Goal: Information Seeking & Learning: Learn about a topic

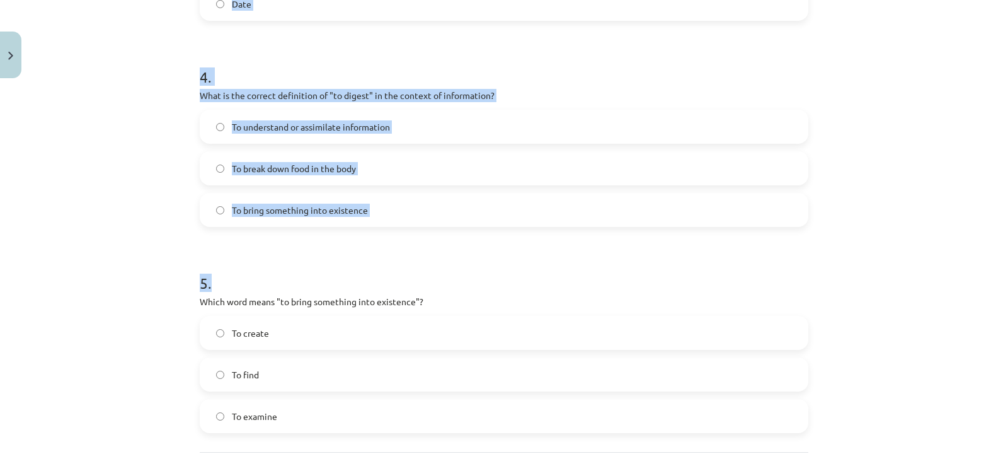
scroll to position [914, 0]
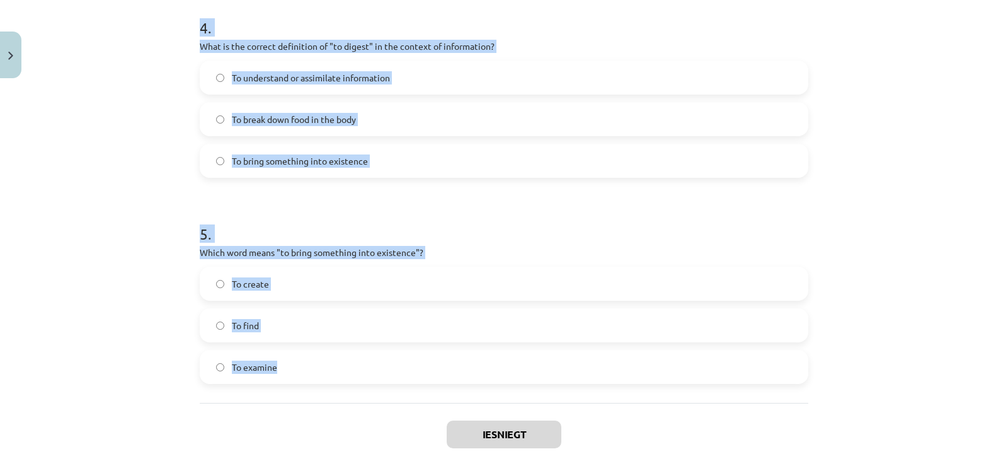
drag, startPoint x: 190, startPoint y: 265, endPoint x: 412, endPoint y: 392, distance: 255.8
copy form "Which of the following means "the surroundings or conditions in which a person,…"
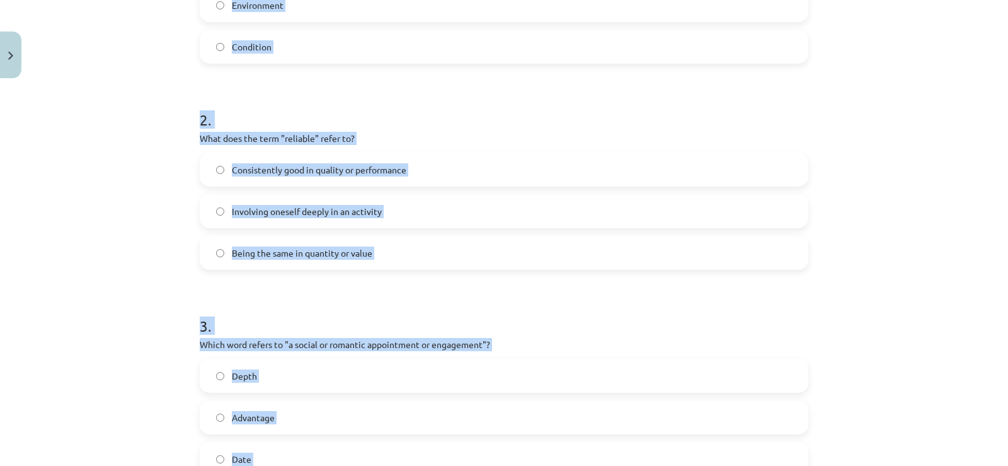
click at [154, 239] on div "Mācību tēma: Angļu valodas i - 11. klases 1. ieskaites mācību materiāls #8 🔤 To…" at bounding box center [504, 233] width 1008 height 466
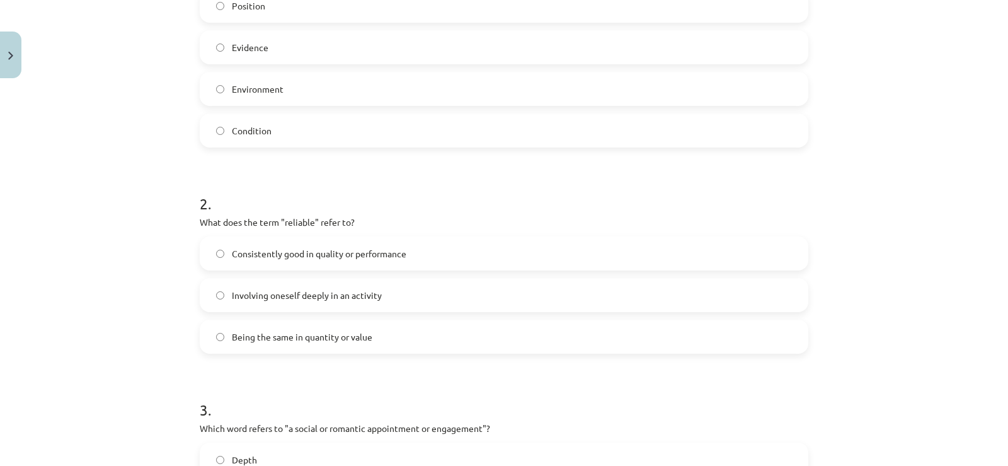
scroll to position [221, 0]
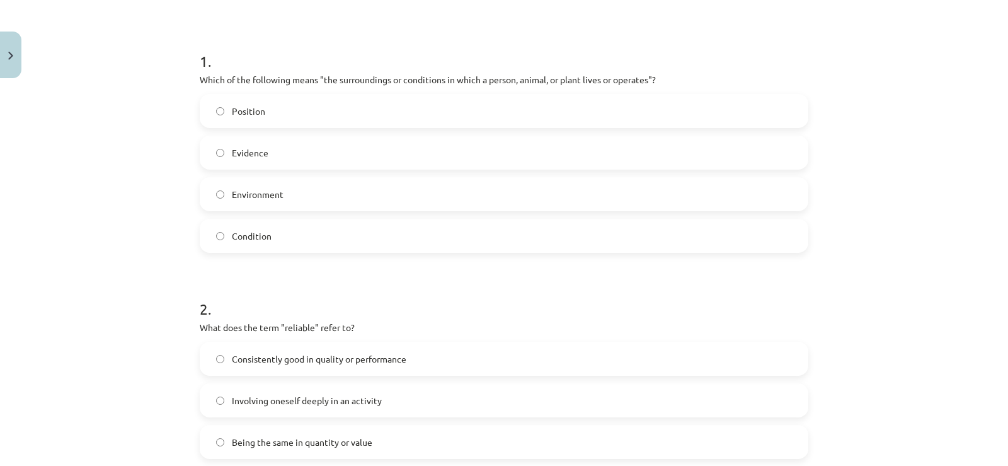
click at [232, 198] on span "Environment" at bounding box center [258, 194] width 52 height 13
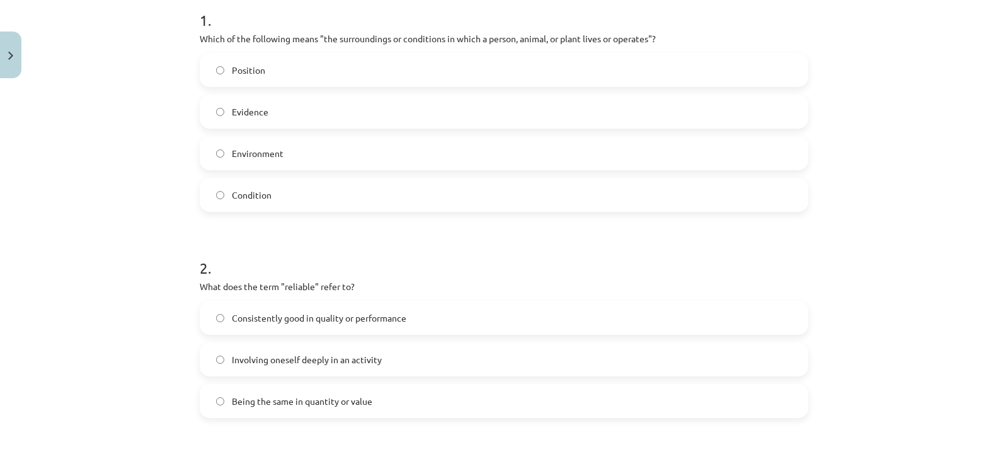
scroll to position [284, 0]
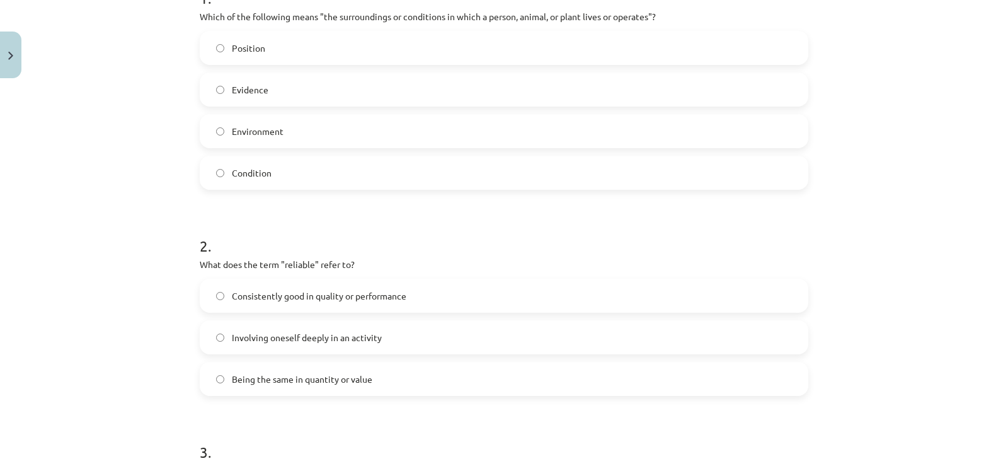
click at [284, 290] on span "Consistently good in quality or performance" at bounding box center [319, 295] width 175 height 13
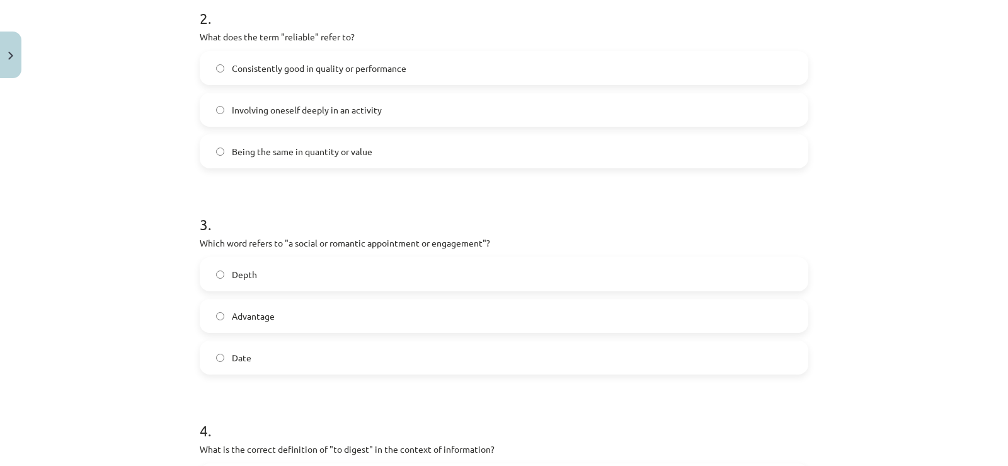
scroll to position [536, 0]
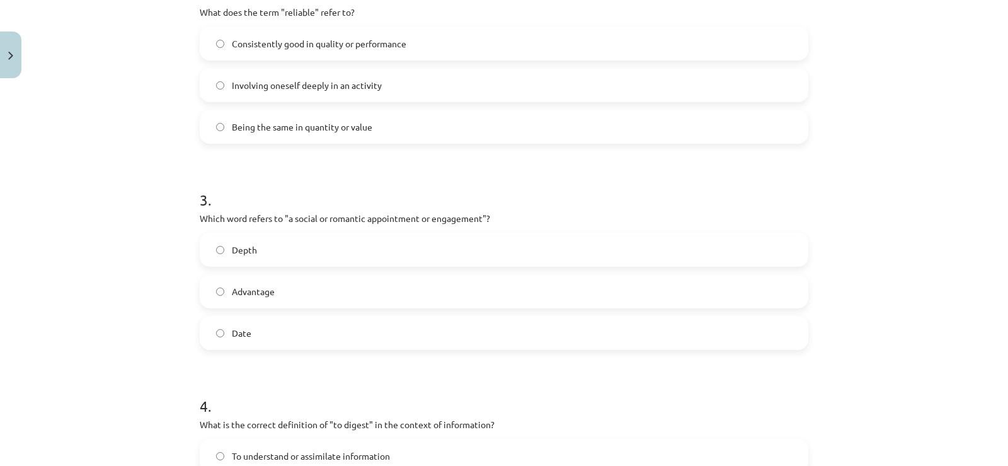
click at [246, 327] on span "Date" at bounding box center [242, 332] width 20 height 13
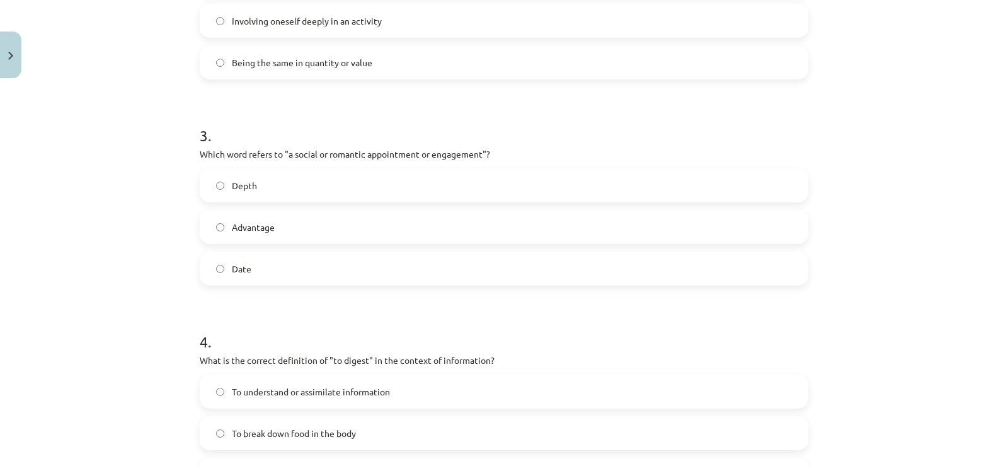
scroll to position [662, 0]
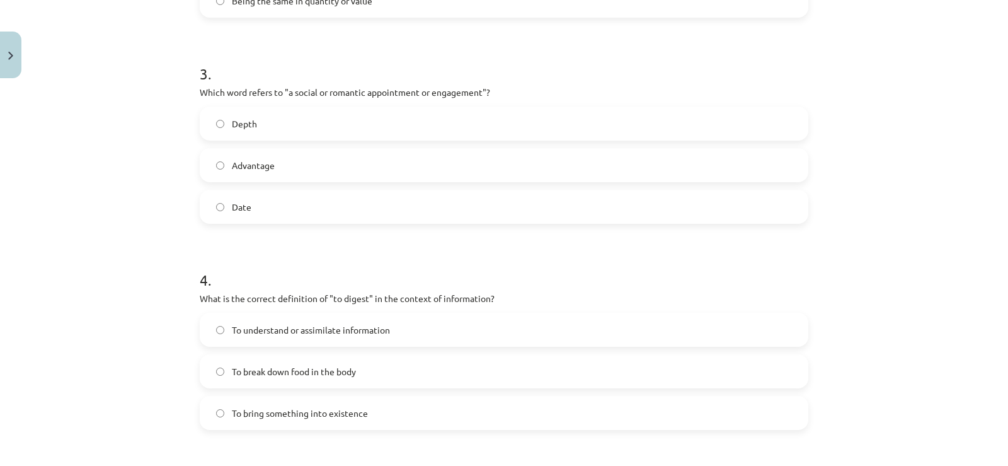
click at [278, 337] on label "To understand or assimilate information" at bounding box center [504, 330] width 606 height 32
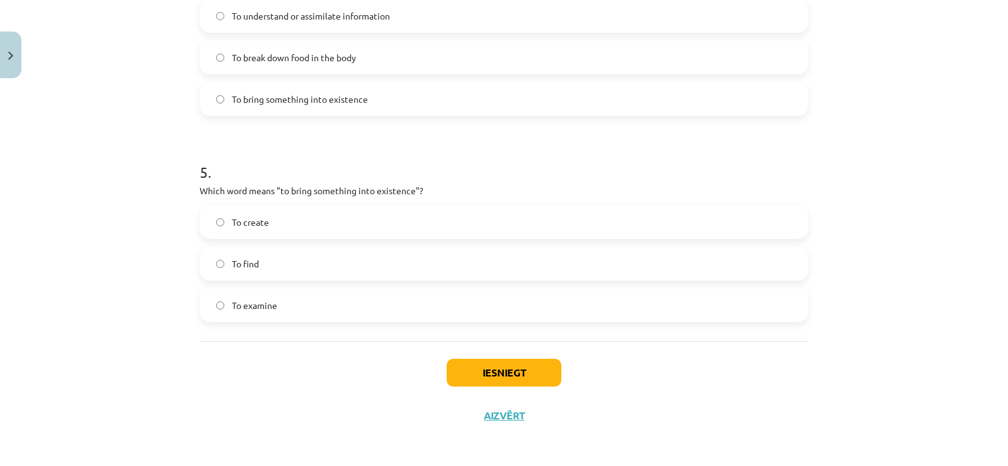
scroll to position [977, 0]
click at [284, 226] on label "To create" at bounding box center [504, 221] width 606 height 32
click at [504, 363] on button "Iesniegt" at bounding box center [504, 371] width 115 height 28
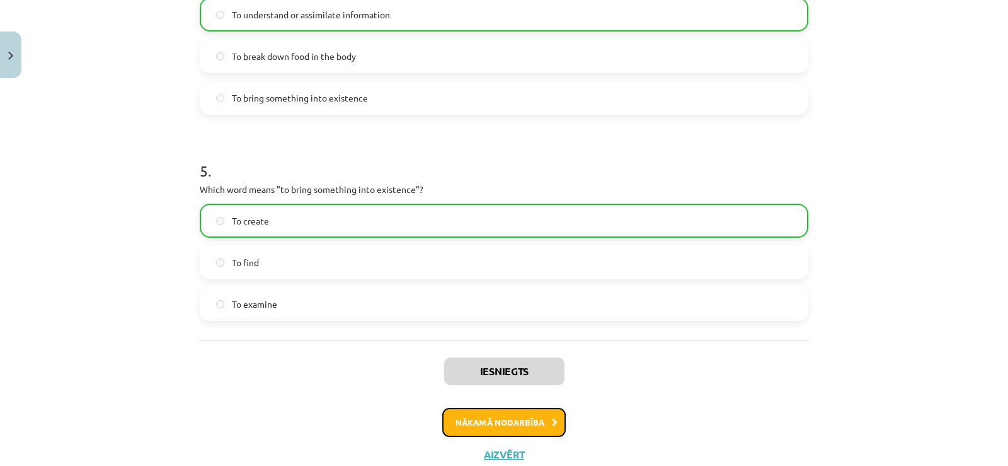
click at [543, 428] on button "Nākamā nodarbība" at bounding box center [504, 422] width 124 height 29
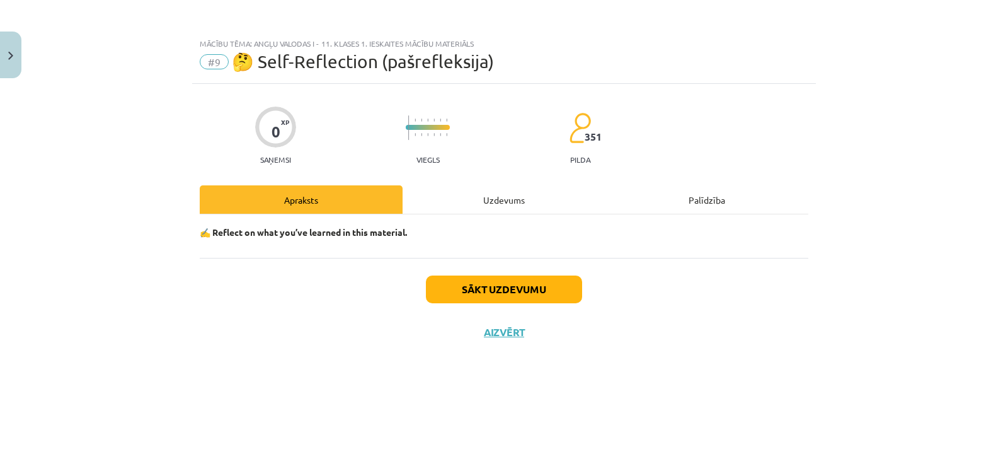
scroll to position [0, 0]
click at [509, 194] on div "Uzdevums" at bounding box center [504, 199] width 203 height 28
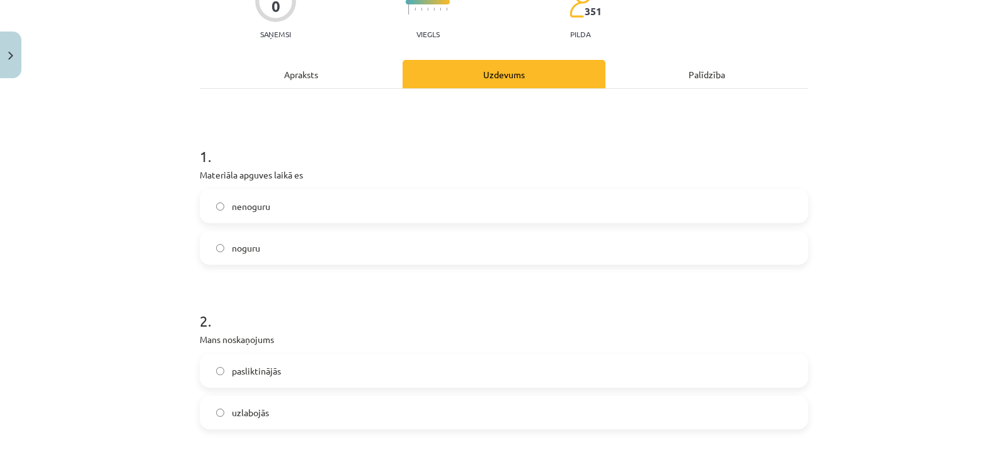
scroll to position [126, 0]
click at [273, 212] on label "nenoguru" at bounding box center [504, 206] width 606 height 32
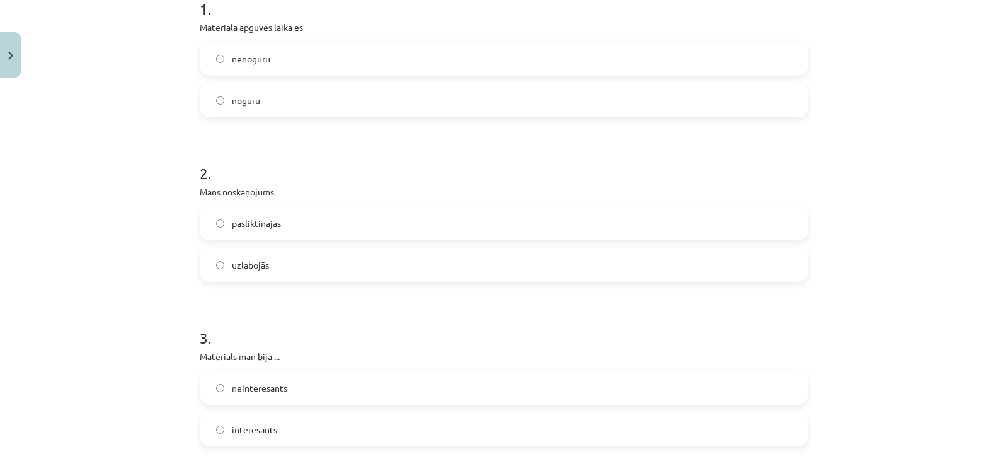
scroll to position [315, 0]
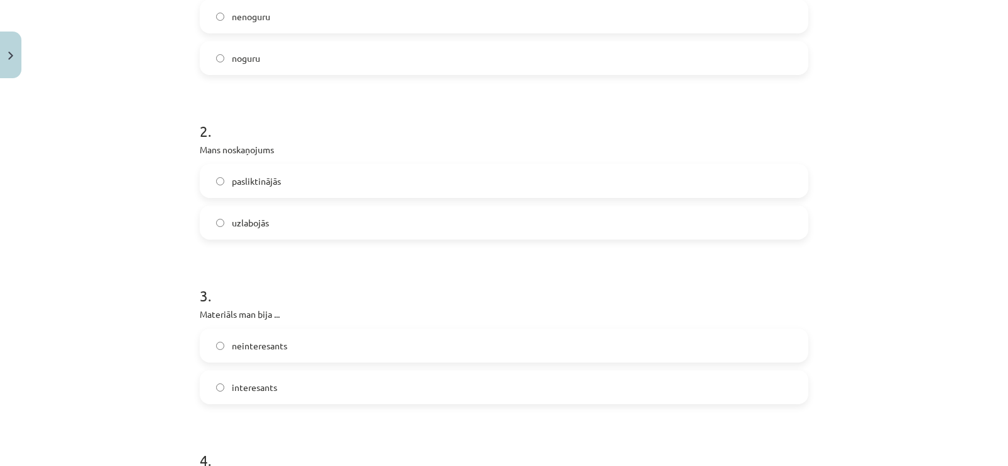
click at [271, 222] on label "uzlabojās" at bounding box center [504, 223] width 606 height 32
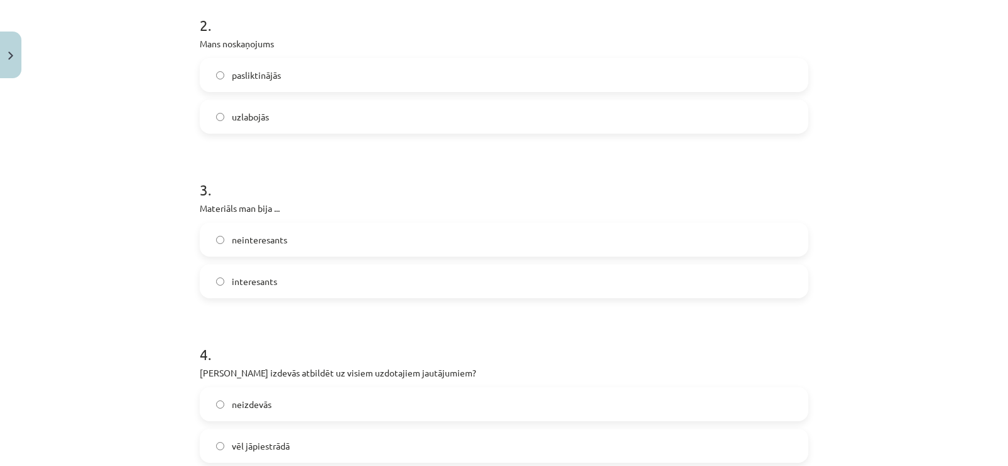
scroll to position [441, 0]
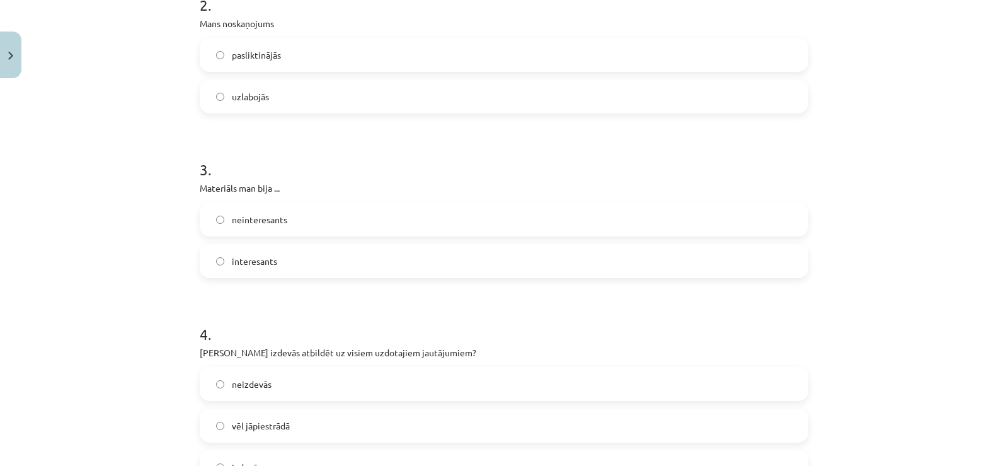
click at [289, 267] on label "interesants" at bounding box center [504, 261] width 606 height 32
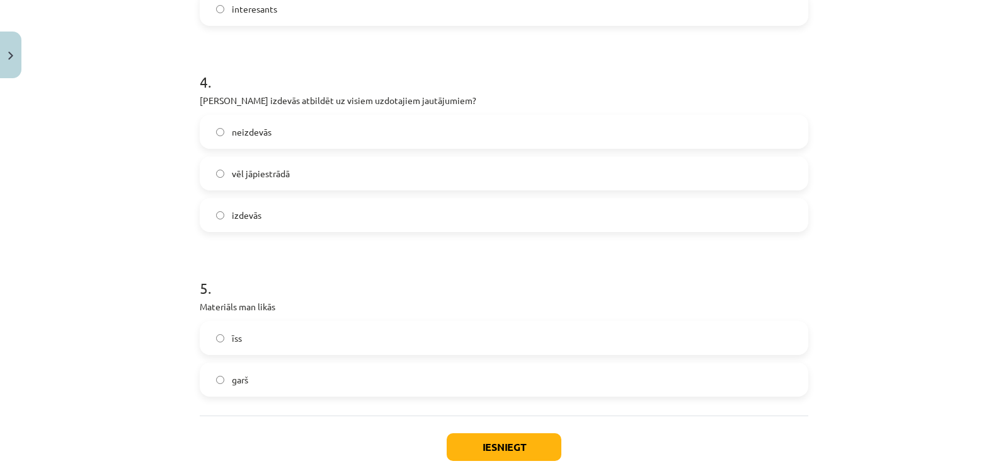
click at [285, 180] on label "vēl jāpiestrādā" at bounding box center [504, 174] width 606 height 32
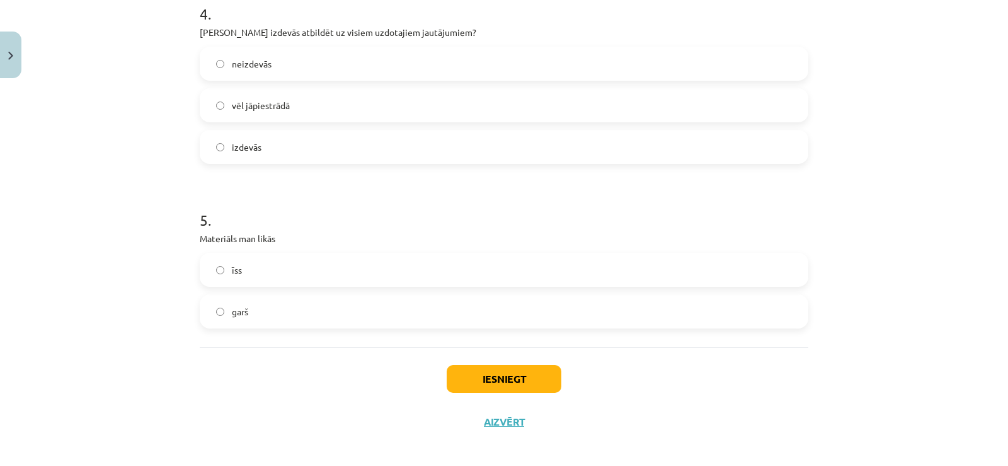
scroll to position [770, 0]
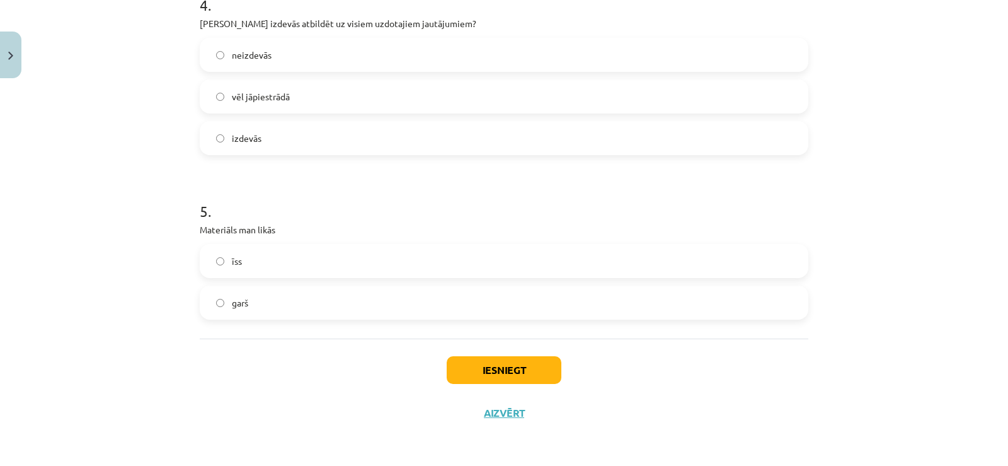
click at [310, 290] on label "garš" at bounding box center [504, 303] width 606 height 32
click at [519, 359] on button "Iesniegt" at bounding box center [504, 370] width 115 height 28
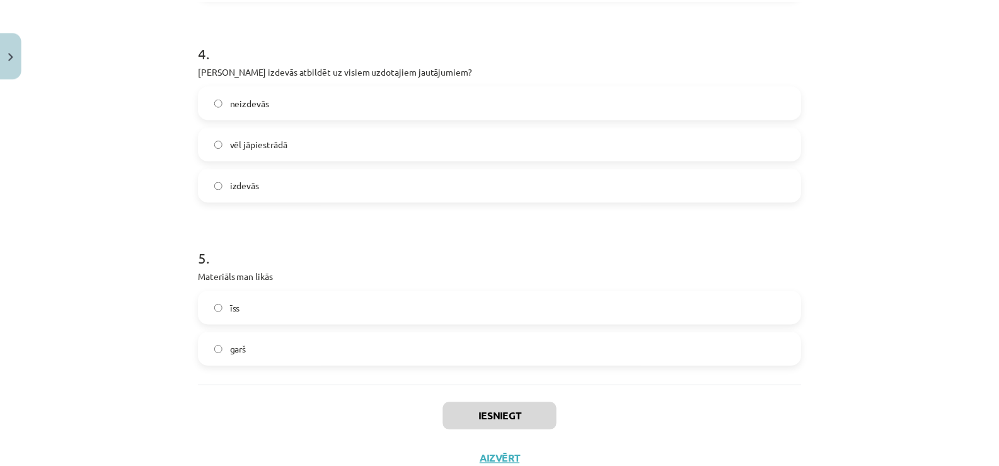
scroll to position [818, 0]
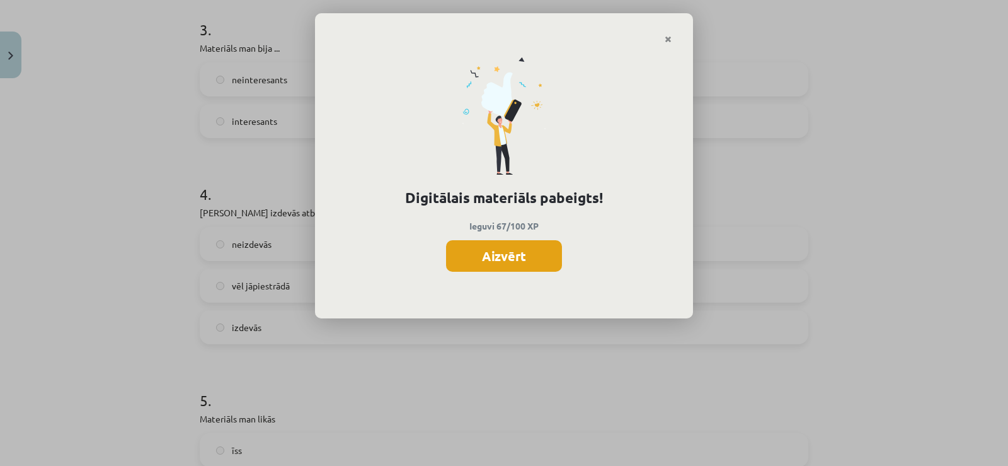
click at [506, 260] on button "Aizvērt" at bounding box center [504, 256] width 116 height 32
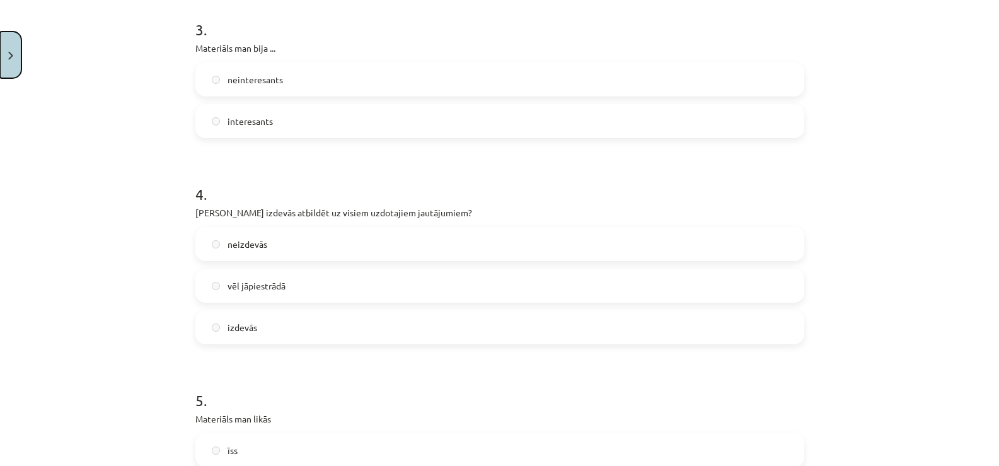
click at [16, 64] on button "Close" at bounding box center [10, 55] width 21 height 47
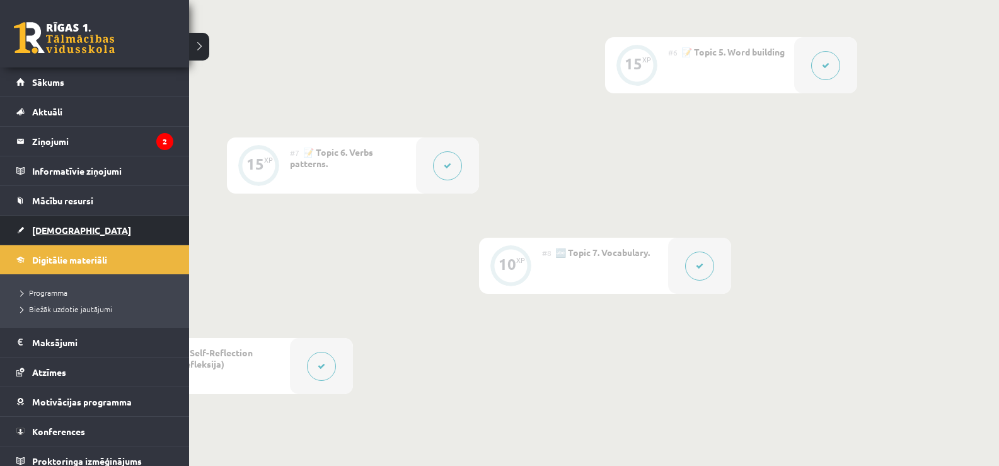
click at [50, 222] on link "[DEMOGRAPHIC_DATA]" at bounding box center [94, 230] width 157 height 29
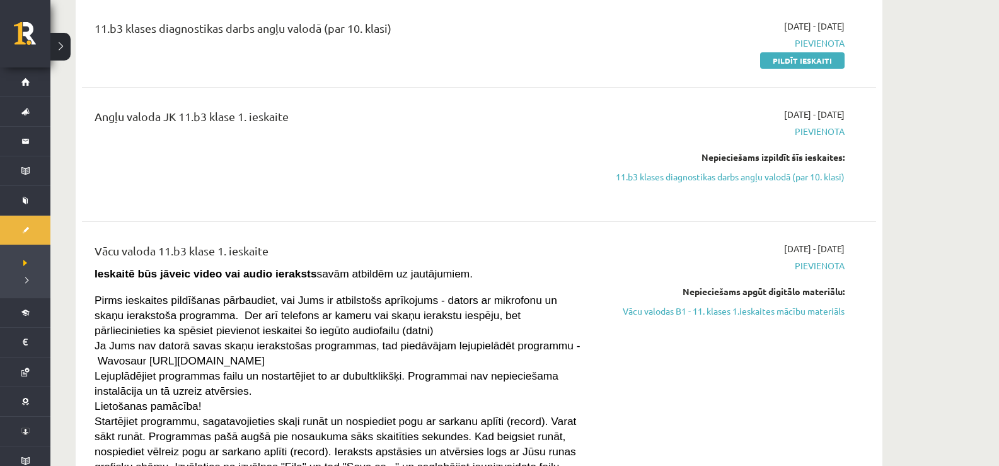
scroll to position [189, 0]
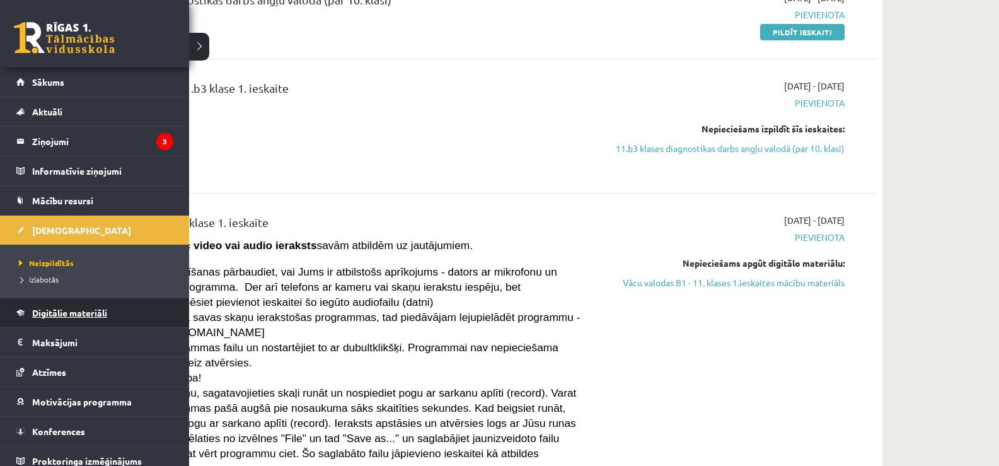
click at [73, 310] on span "Digitālie materiāli" at bounding box center [69, 312] width 75 height 11
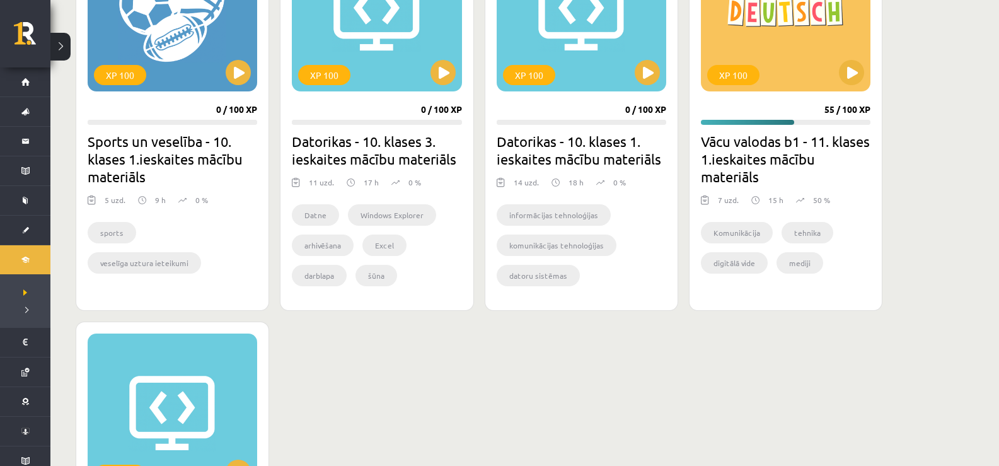
scroll to position [819, 0]
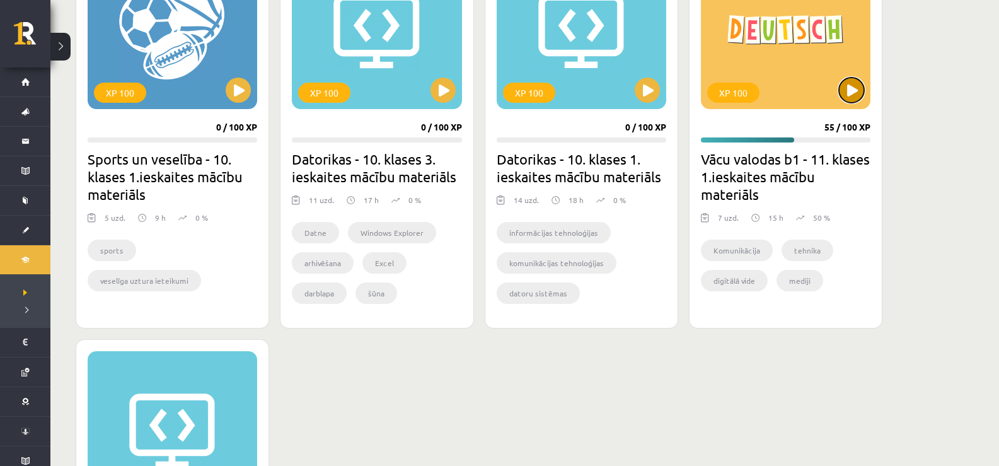
click at [851, 88] on button at bounding box center [851, 90] width 25 height 25
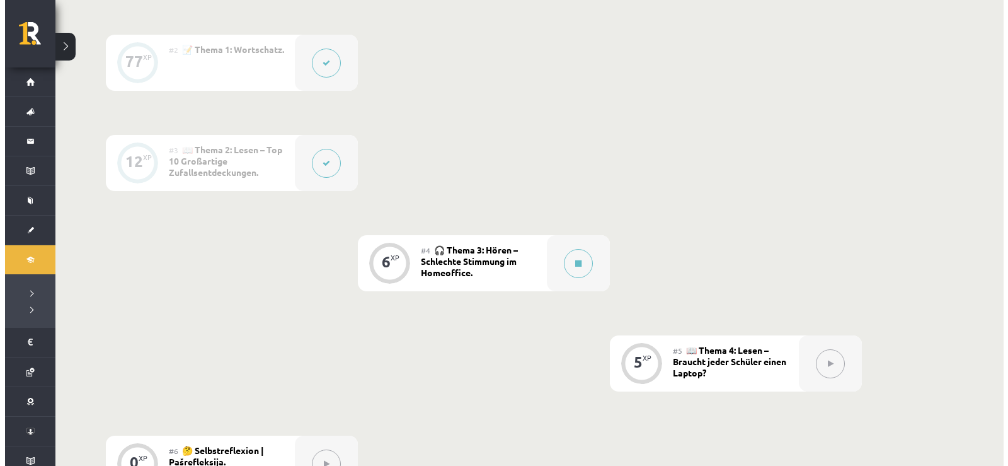
scroll to position [441, 0]
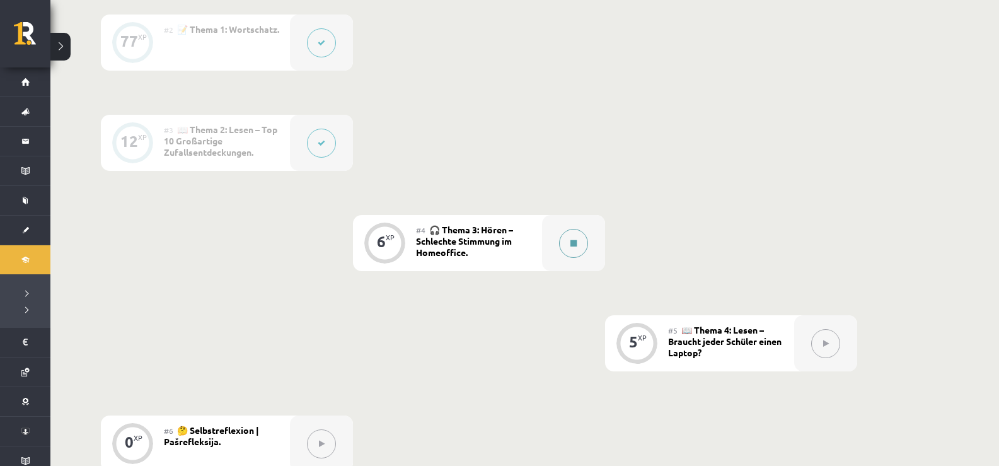
click at [580, 243] on button at bounding box center [573, 243] width 29 height 29
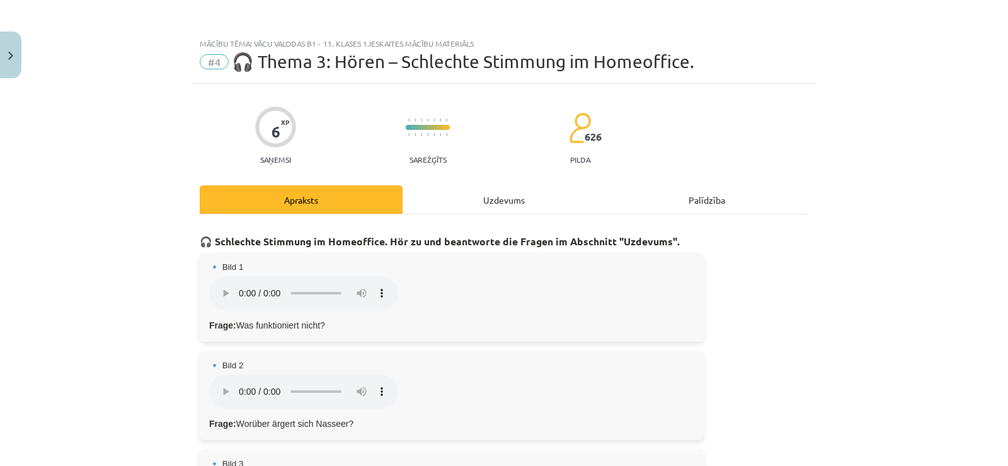
drag, startPoint x: 524, startPoint y: 186, endPoint x: 516, endPoint y: 189, distance: 8.8
click at [521, 187] on div "Uzdevums" at bounding box center [504, 199] width 203 height 28
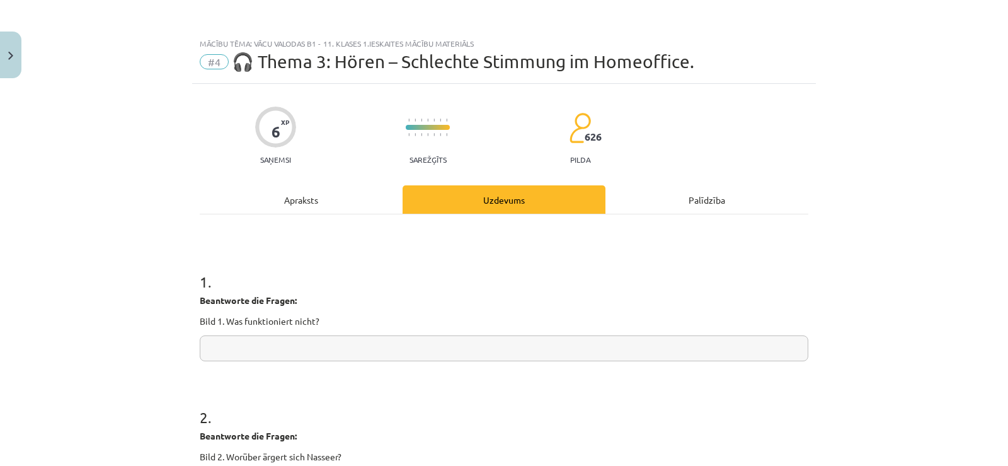
scroll to position [32, 0]
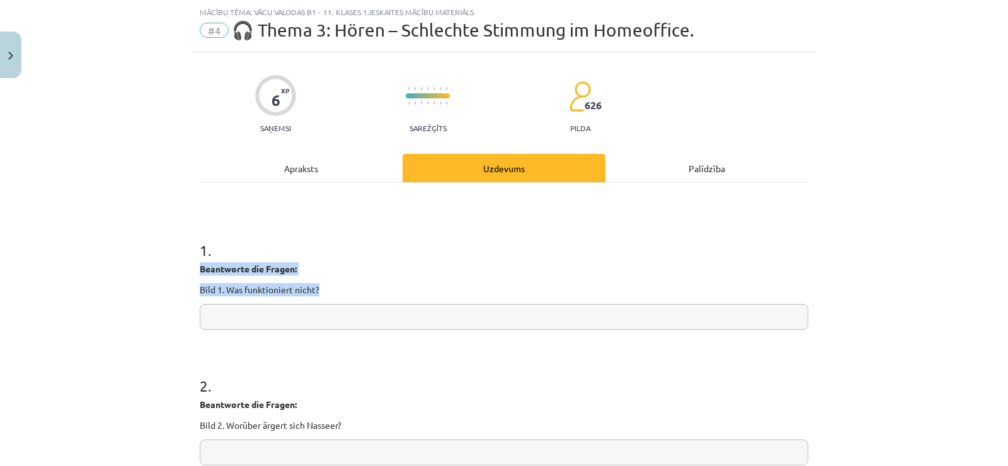
drag, startPoint x: 195, startPoint y: 262, endPoint x: 321, endPoint y: 291, distance: 129.2
click at [321, 291] on div "Beantworte die Fragen: Bild 1. Was funktioniert nicht?" at bounding box center [504, 279] width 609 height 34
copy div "Beantworte die Fragen: Bild 1. Was funktioniert nicht?"
click at [237, 323] on input "text" at bounding box center [504, 317] width 609 height 26
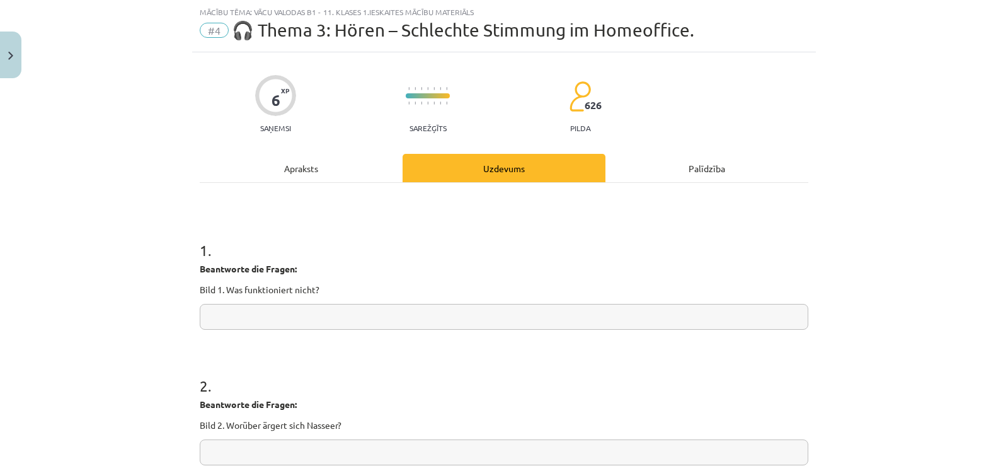
paste input "**********"
click at [204, 327] on input "**********" at bounding box center [504, 317] width 609 height 26
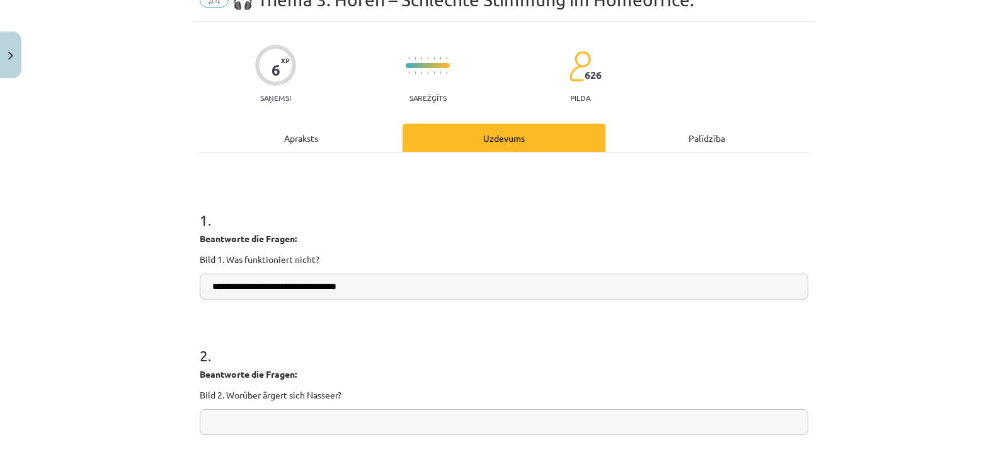
scroll to position [18, 0]
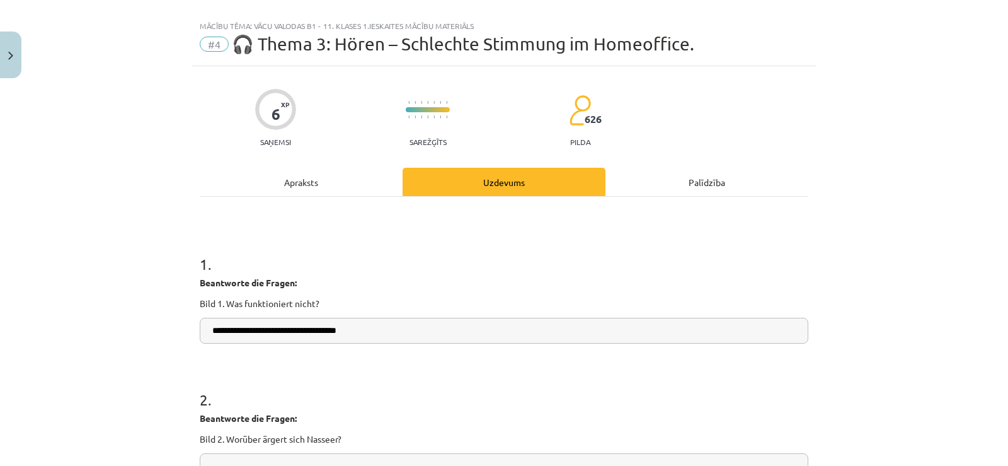
type input "**********"
click at [274, 182] on div "Apraksts" at bounding box center [301, 182] width 203 height 28
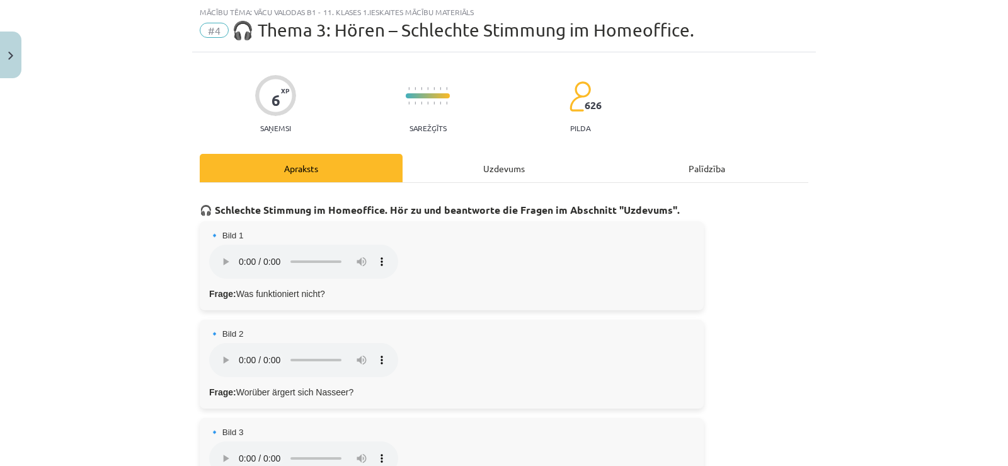
click at [463, 173] on div "Uzdevums" at bounding box center [504, 168] width 203 height 28
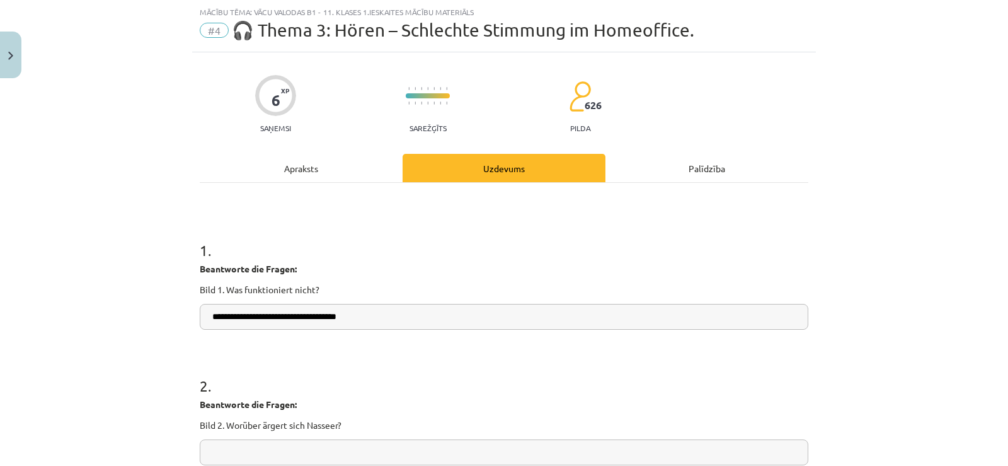
click at [336, 163] on div "Apraksts" at bounding box center [301, 168] width 203 height 28
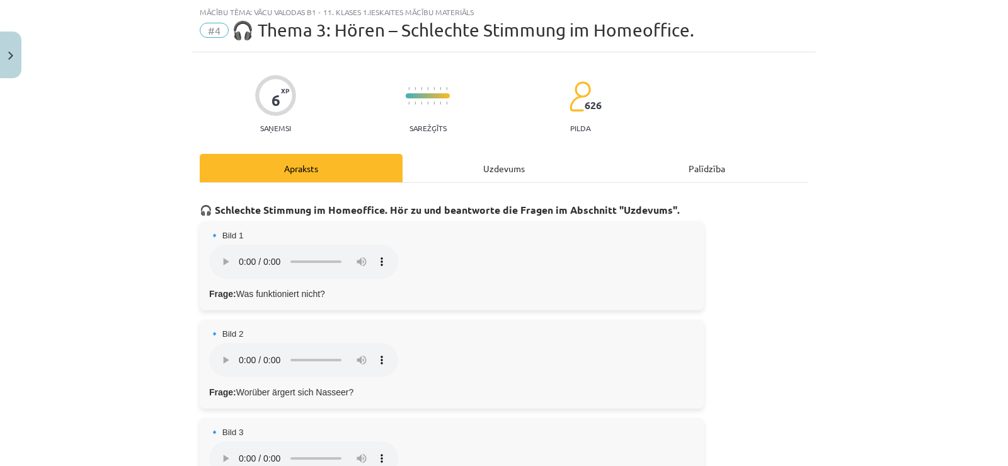
click at [431, 162] on div "Uzdevums" at bounding box center [504, 168] width 203 height 28
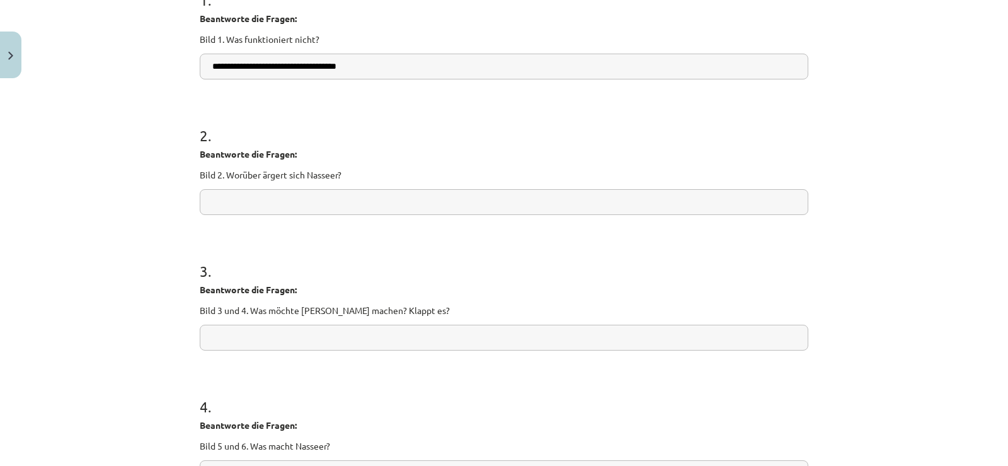
scroll to position [284, 0]
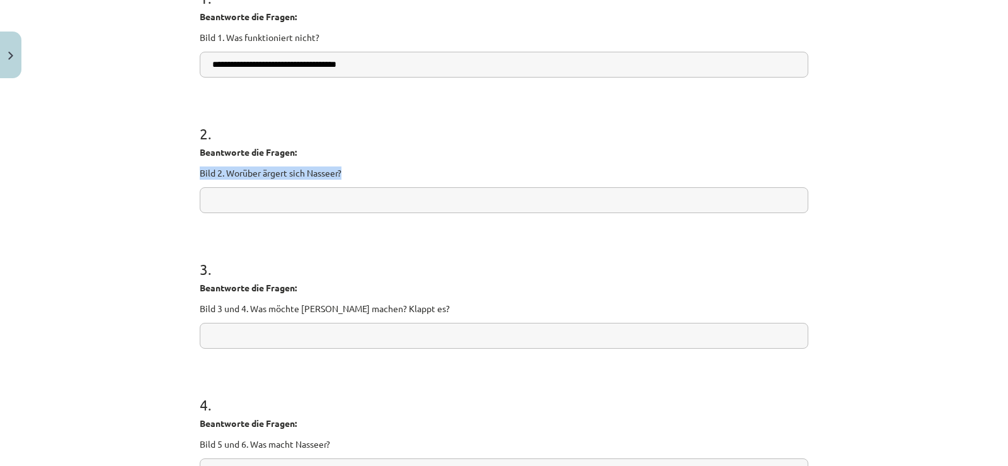
drag, startPoint x: 195, startPoint y: 166, endPoint x: 359, endPoint y: 162, distance: 163.3
click at [359, 162] on div "Beantworte die Fragen: Bild 2. Worüber ärgert sich Nasseer?" at bounding box center [504, 163] width 609 height 34
copy p "Bild 2. Worüber ärgert sich Nasseer?"
click at [220, 204] on input "text" at bounding box center [504, 200] width 609 height 26
paste input "**********"
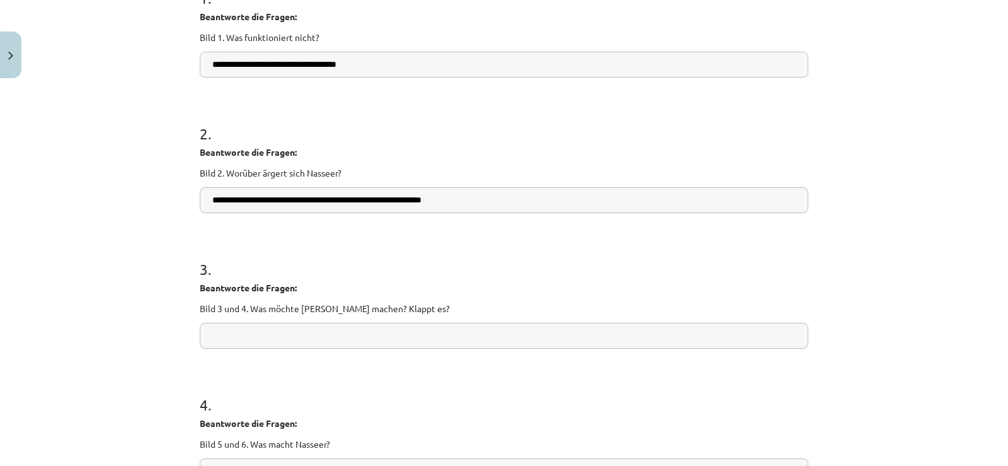
click at [210, 205] on input "**********" at bounding box center [504, 200] width 609 height 26
click at [212, 205] on input "**********" at bounding box center [504, 200] width 609 height 26
click at [210, 203] on input "**********" at bounding box center [504, 200] width 609 height 26
click at [207, 199] on input "**********" at bounding box center [504, 200] width 609 height 26
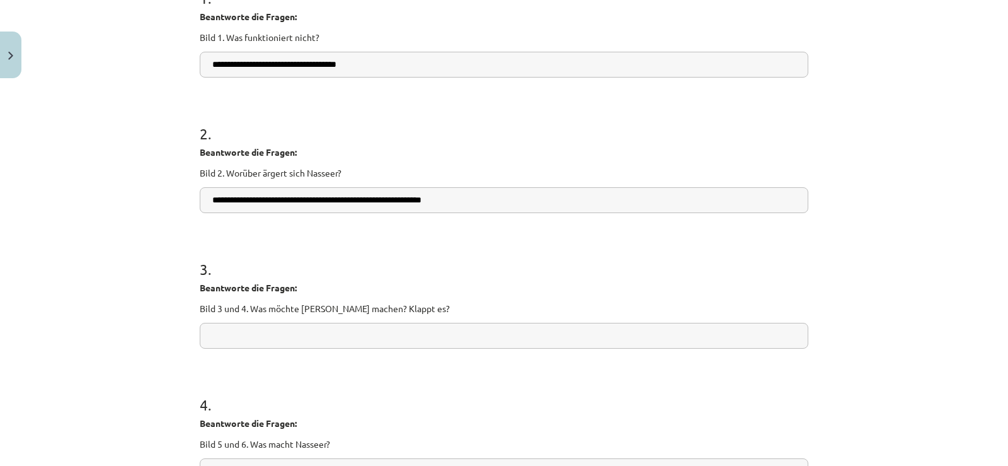
click at [211, 200] on input "**********" at bounding box center [504, 200] width 609 height 26
type input "**********"
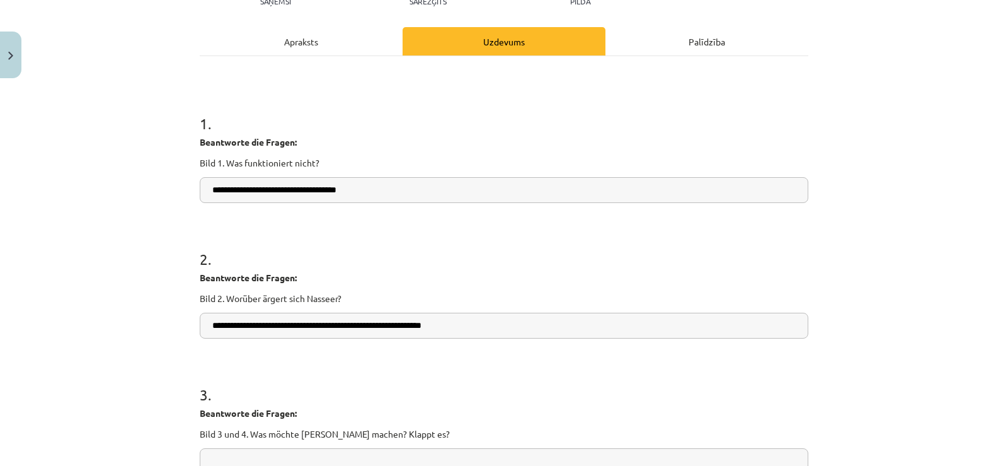
scroll to position [158, 0]
click at [300, 48] on div "Apraksts" at bounding box center [301, 42] width 203 height 28
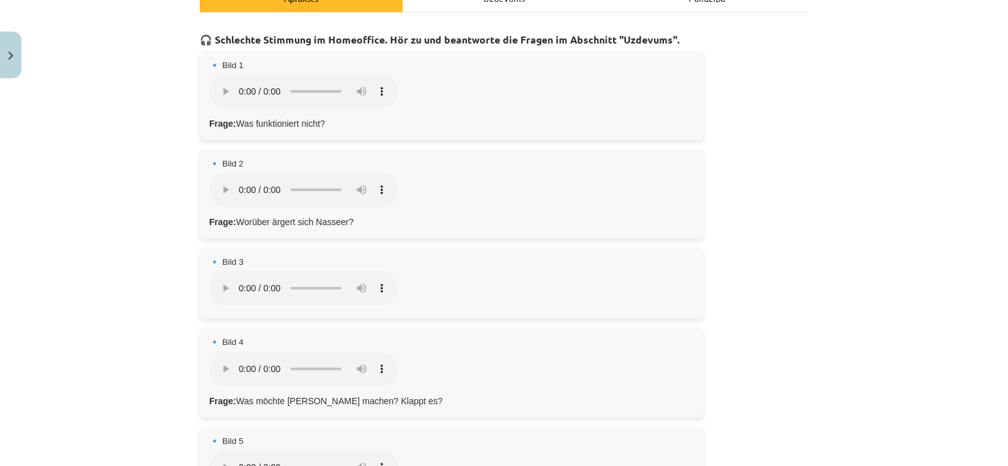
scroll to position [221, 0]
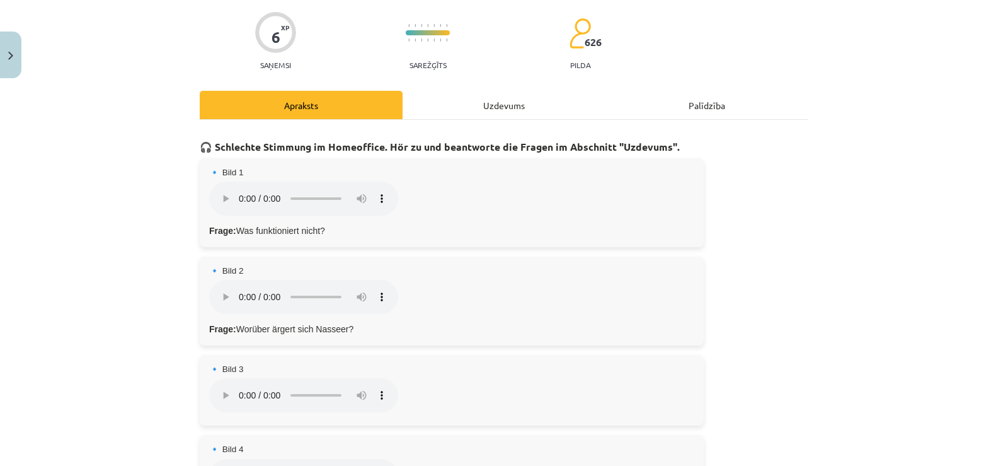
click at [462, 105] on div "Uzdevums" at bounding box center [504, 105] width 203 height 28
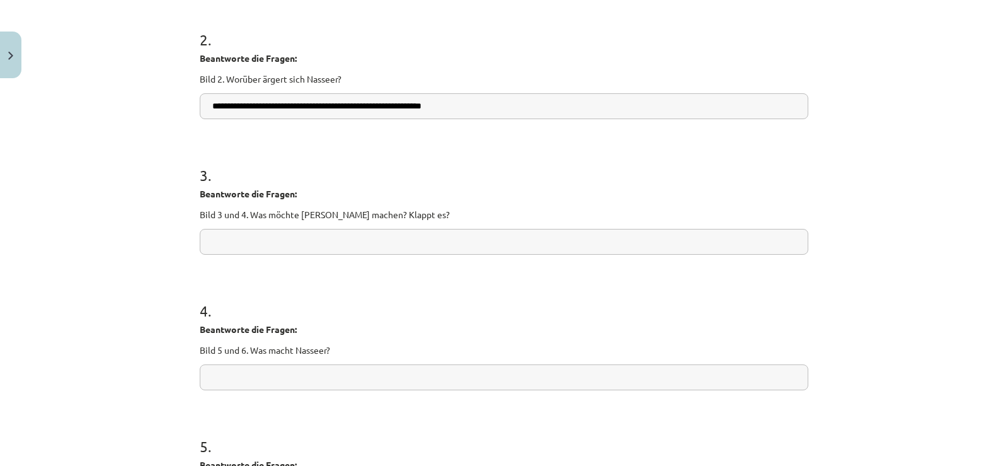
scroll to position [410, 0]
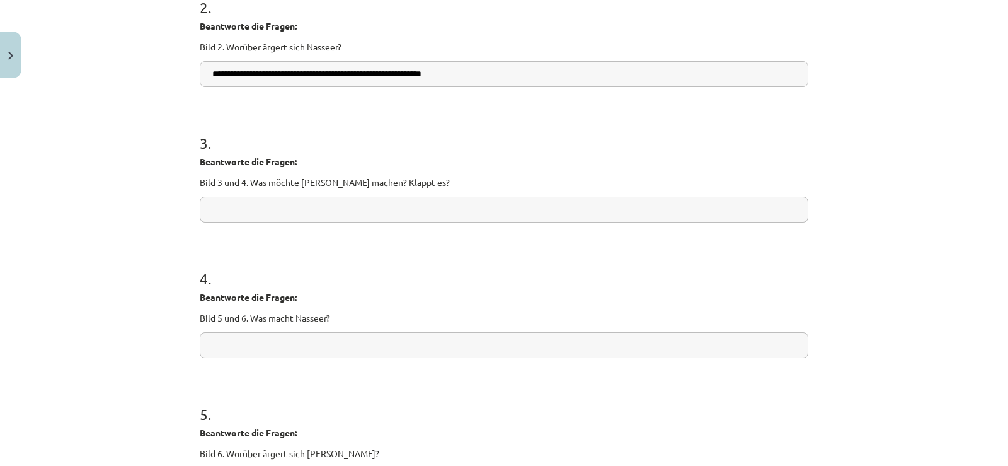
click at [395, 195] on div "3 . Beantworte die Fragen: Bild 3 und 4. Was möchte [PERSON_NAME] machen? Klapp…" at bounding box center [504, 167] width 609 height 110
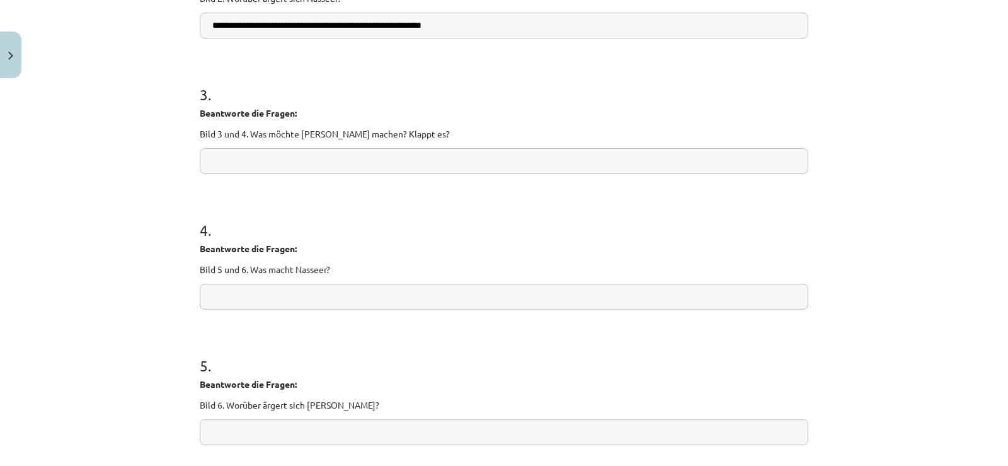
scroll to position [459, 0]
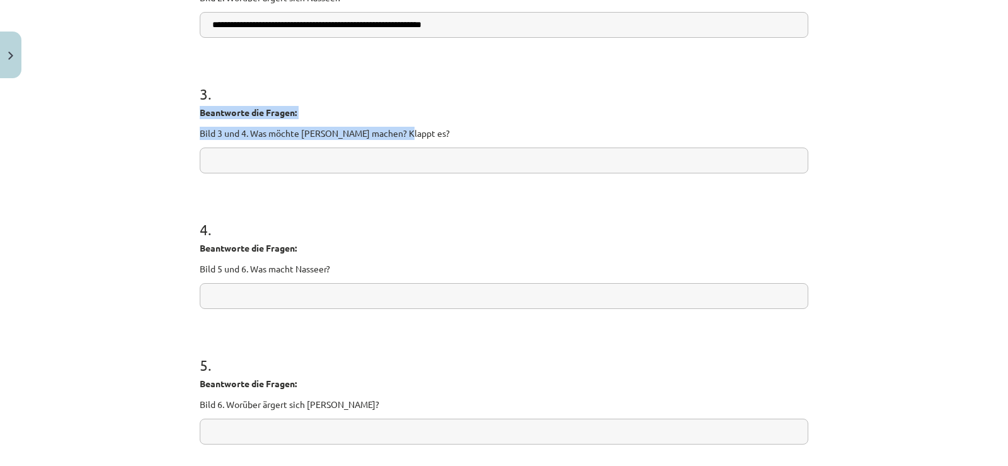
drag, startPoint x: 332, startPoint y: 129, endPoint x: 177, endPoint y: 143, distance: 155.0
click at [177, 143] on div "**********" at bounding box center [504, 233] width 1008 height 466
drag, startPoint x: 188, startPoint y: 132, endPoint x: 364, endPoint y: 137, distance: 175.9
click at [426, 137] on div "**********" at bounding box center [504, 187] width 624 height 1124
copy p "Bild 3 und 4. Was möchte [PERSON_NAME] machen? Klappt es?"
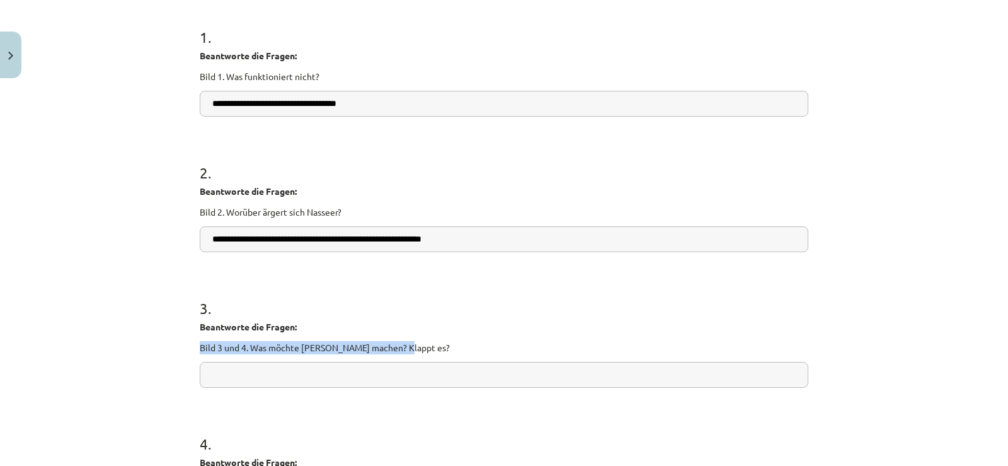
scroll to position [144, 0]
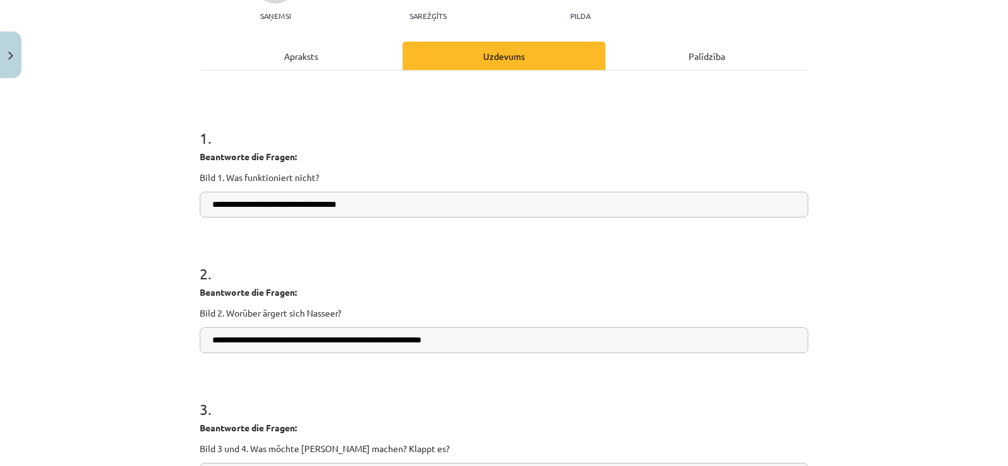
click at [269, 49] on div "Apraksts" at bounding box center [301, 56] width 203 height 28
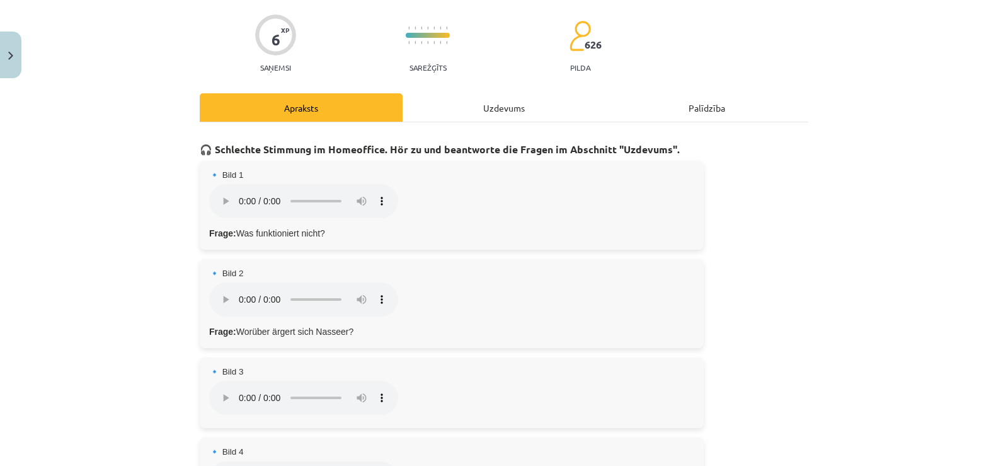
scroll to position [0, 0]
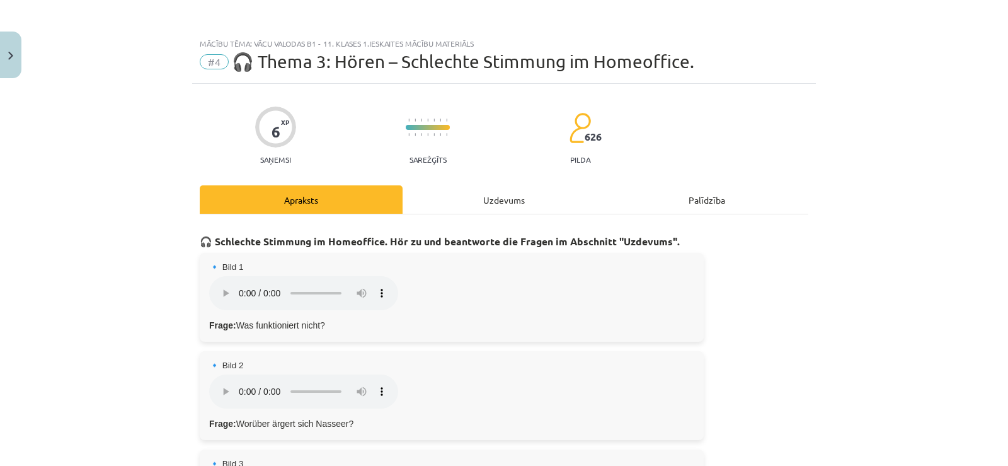
click at [473, 206] on div "Uzdevums" at bounding box center [504, 199] width 203 height 28
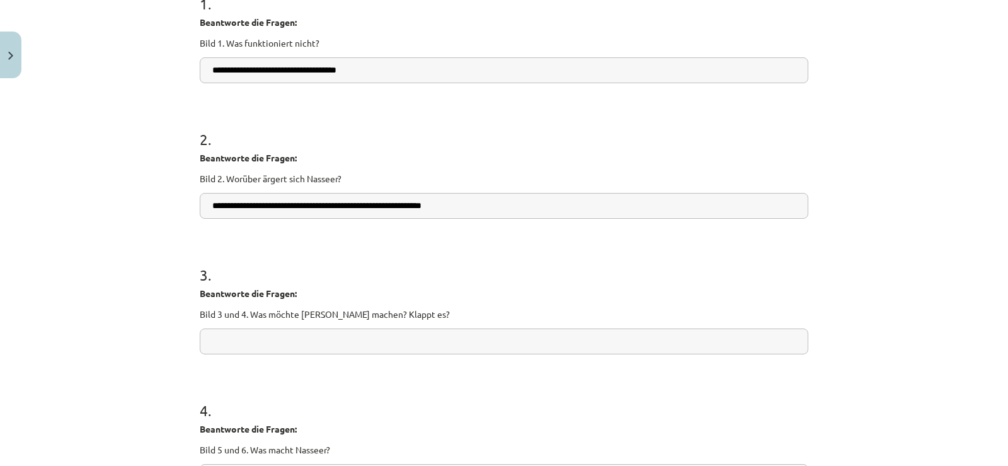
scroll to position [410, 0]
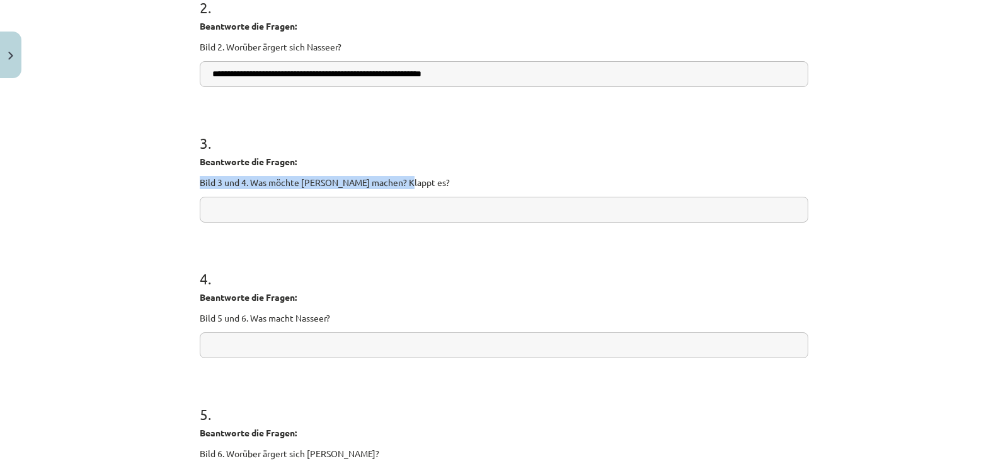
drag, startPoint x: 415, startPoint y: 187, endPoint x: 188, endPoint y: 185, distance: 226.3
click at [192, 185] on div "**********" at bounding box center [504, 236] width 624 height 1124
copy p "Bild 3 und 4. Was möchte [PERSON_NAME] machen? Klappt es?"
drag, startPoint x: 237, startPoint y: 215, endPoint x: 230, endPoint y: 211, distance: 7.9
click at [236, 215] on input "text" at bounding box center [504, 210] width 609 height 26
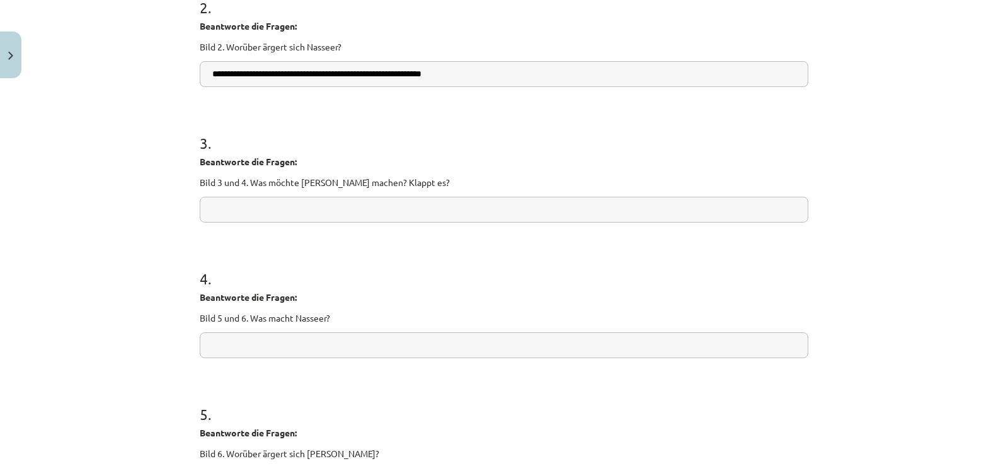
paste input "**********"
type input "**********"
drag, startPoint x: 163, startPoint y: 243, endPoint x: 177, endPoint y: 235, distance: 16.7
click at [173, 238] on div "**********" at bounding box center [504, 233] width 1008 height 466
click at [207, 215] on input "**********" at bounding box center [504, 210] width 609 height 26
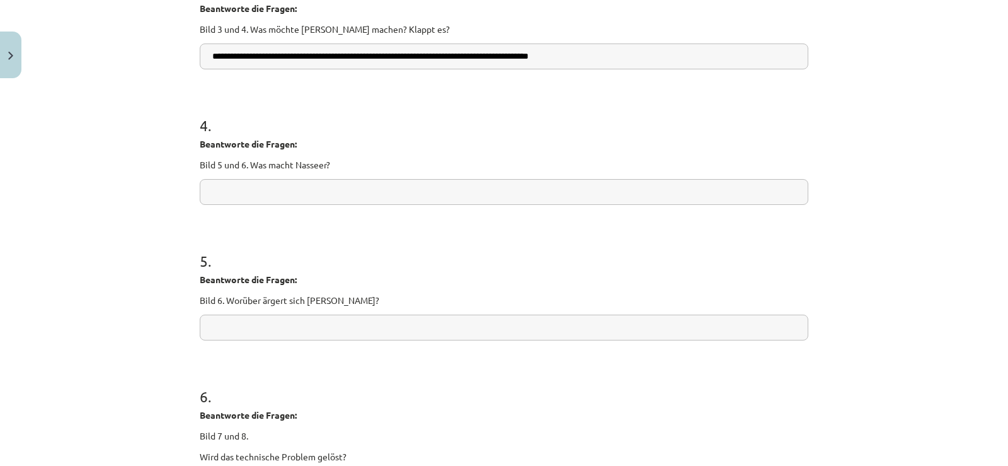
scroll to position [585, 0]
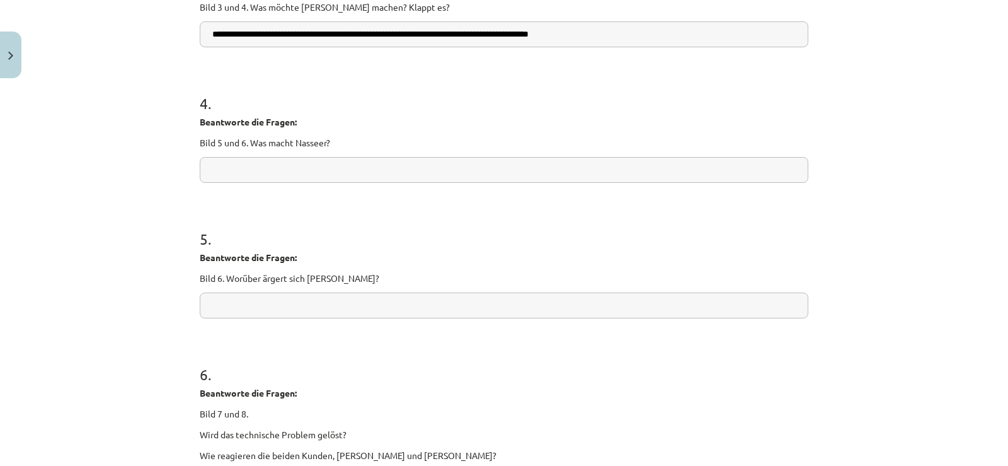
click at [436, 155] on div "4 . Beantworte die Fragen: Bild 5 und 6. Was macht Nasseer?" at bounding box center [504, 127] width 609 height 110
click at [245, 171] on input "text" at bounding box center [504, 170] width 609 height 26
drag, startPoint x: 243, startPoint y: 171, endPoint x: 212, endPoint y: 223, distance: 60.7
click at [219, 223] on h1 "5 ." at bounding box center [504, 227] width 609 height 39
click at [262, 310] on input "text" at bounding box center [504, 305] width 609 height 26
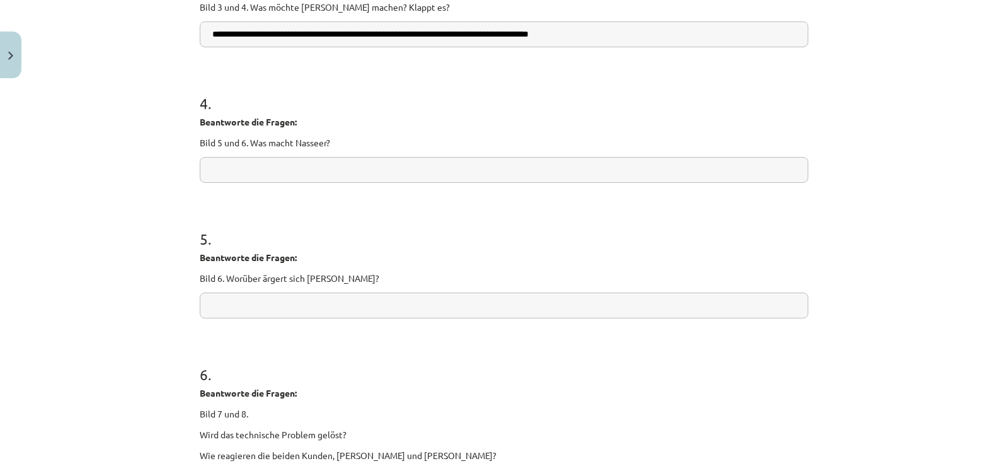
drag, startPoint x: 260, startPoint y: 310, endPoint x: 210, endPoint y: 274, distance: 61.8
click at [210, 274] on p "Bild 6. Worüber ärgert sich [PERSON_NAME]?" at bounding box center [504, 278] width 609 height 13
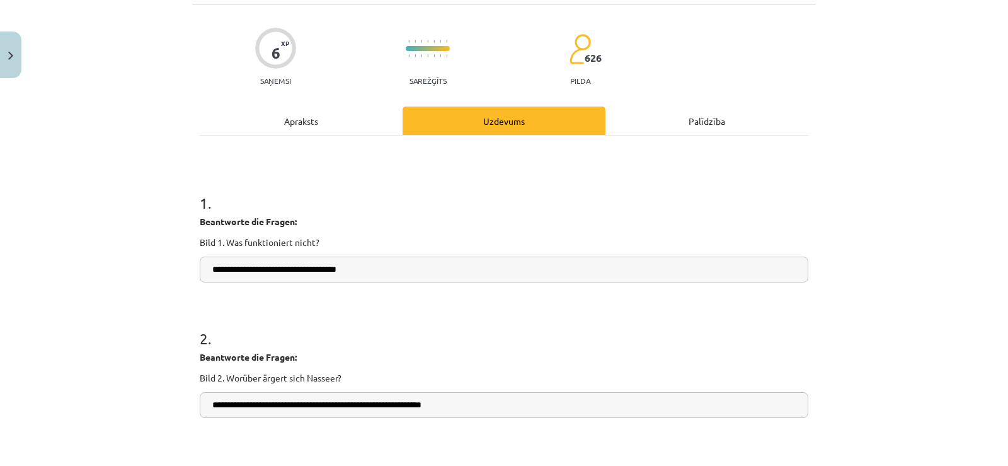
scroll to position [18, 0]
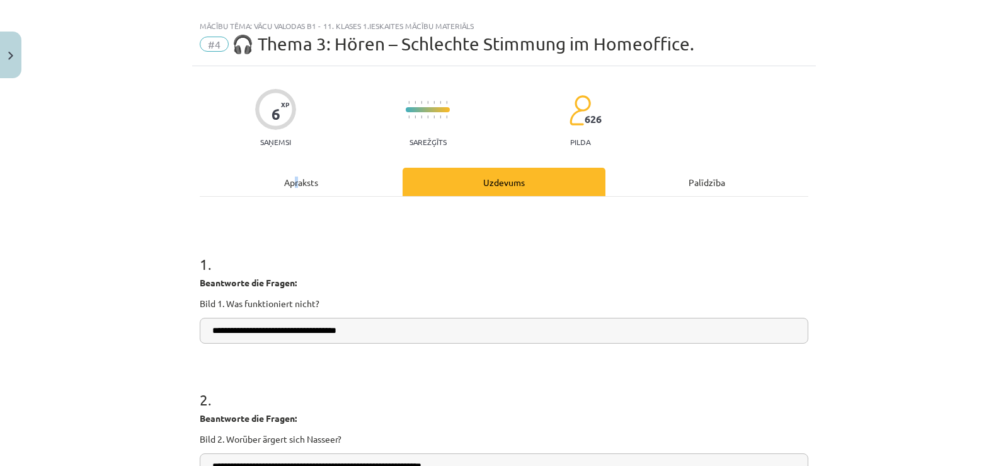
click at [295, 183] on div "Apraksts" at bounding box center [301, 182] width 203 height 28
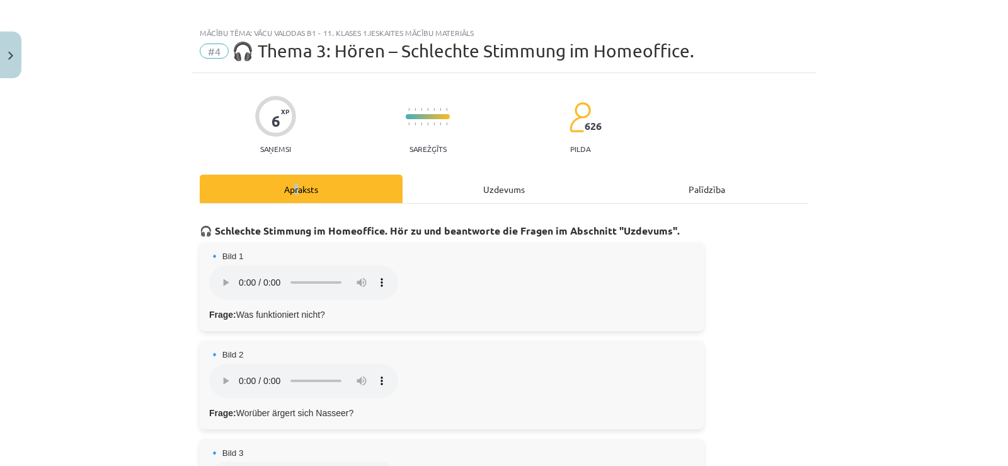
scroll to position [0, 0]
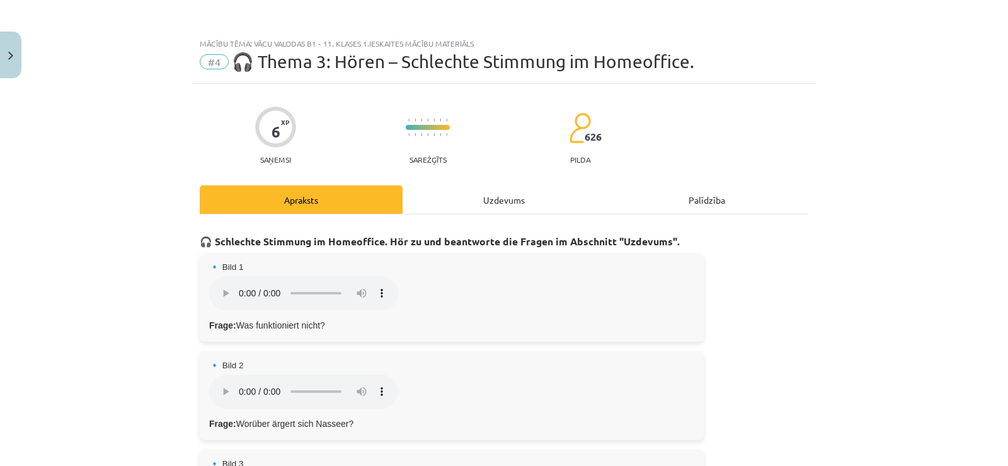
click at [468, 195] on div "Uzdevums" at bounding box center [504, 199] width 203 height 28
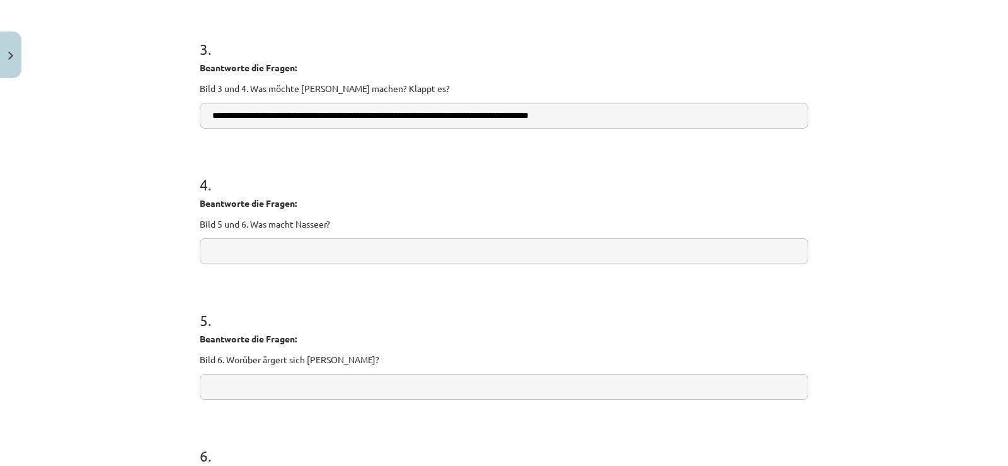
scroll to position [599, 0]
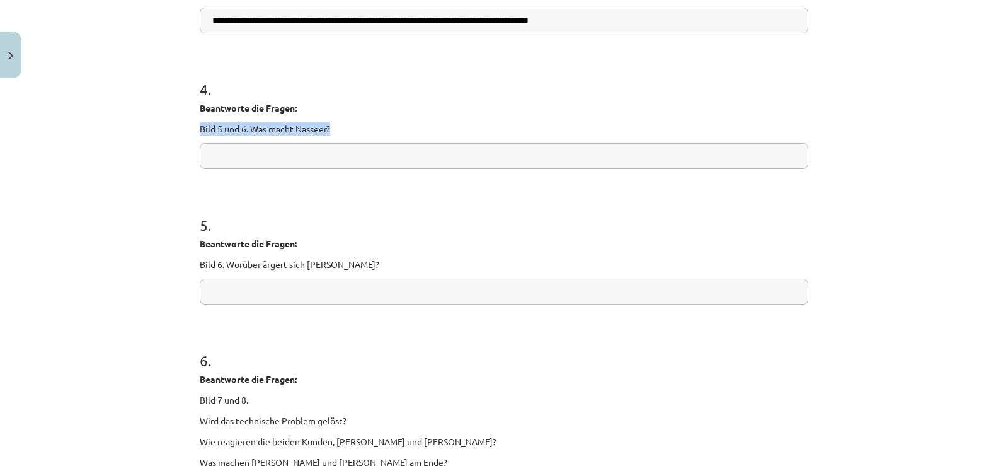
drag, startPoint x: 202, startPoint y: 128, endPoint x: 335, endPoint y: 131, distance: 133.6
click at [335, 131] on div "**********" at bounding box center [504, 47] width 624 height 1124
copy p "Bild 5 und 6. Was macht Nasseer?"
click at [280, 158] on input "text" at bounding box center [504, 156] width 609 height 26
paste input "**********"
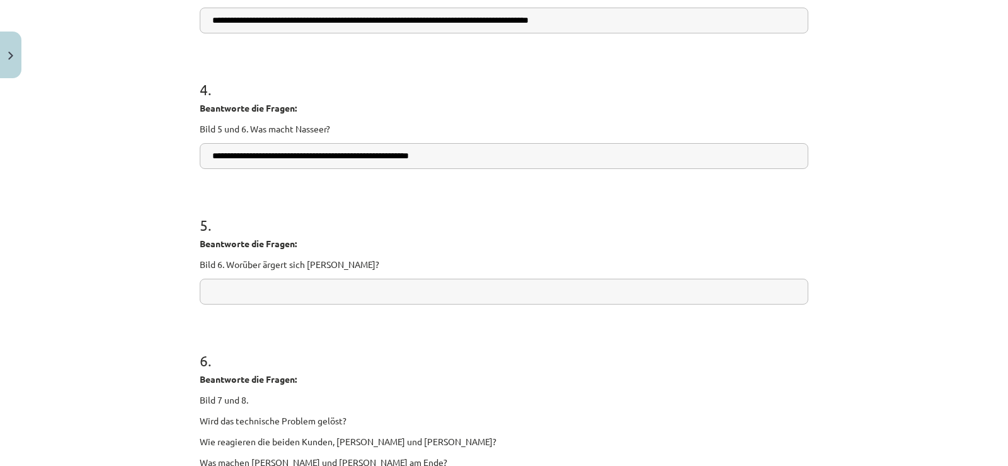
type input "**********"
click at [424, 187] on form "**********" at bounding box center [504, 77] width 609 height 850
drag, startPoint x: 330, startPoint y: 256, endPoint x: 226, endPoint y: 264, distance: 104.3
click at [224, 264] on div "Beantworte die Fragen: Bild 6. Worüber ärgert sich [PERSON_NAME]?" at bounding box center [504, 254] width 609 height 34
copy p "Worüber ärgert sich [PERSON_NAME]?"
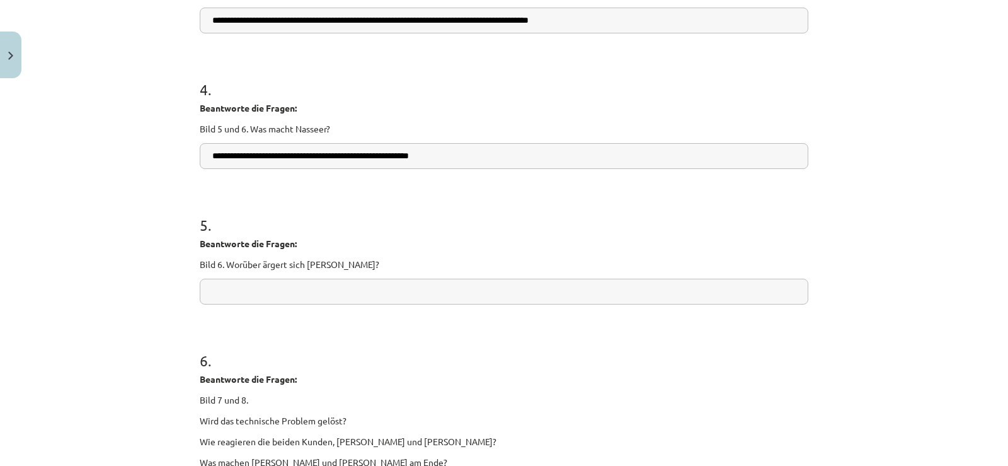
click at [240, 292] on input "text" at bounding box center [504, 292] width 609 height 26
paste input "**********"
type input "**********"
click at [650, 23] on input "**********" at bounding box center [504, 21] width 609 height 26
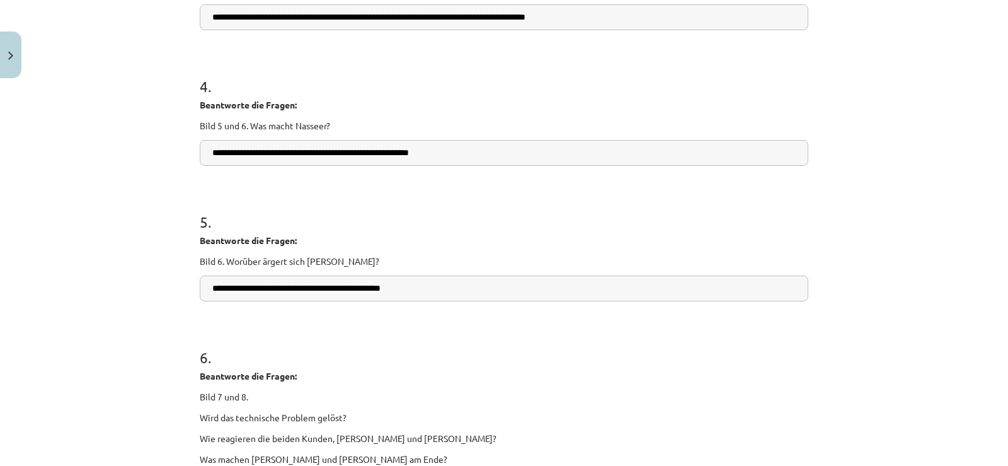
scroll to position [774, 0]
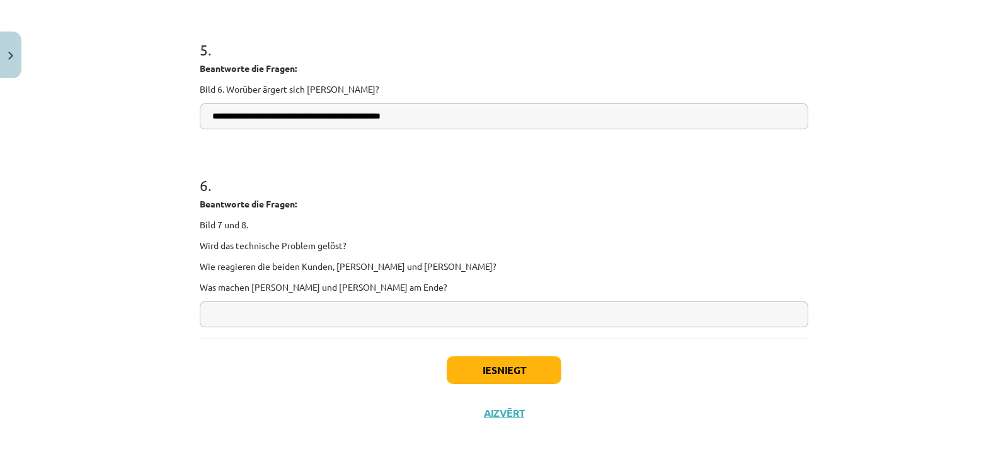
type input "**********"
drag, startPoint x: 201, startPoint y: 226, endPoint x: 349, endPoint y: 294, distance: 162.4
copy div "Beantworte die Fragen:"
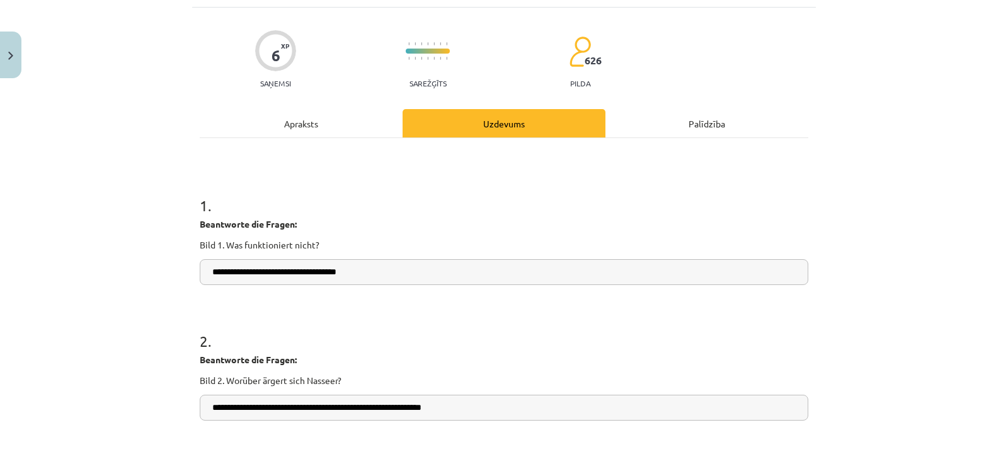
scroll to position [0, 0]
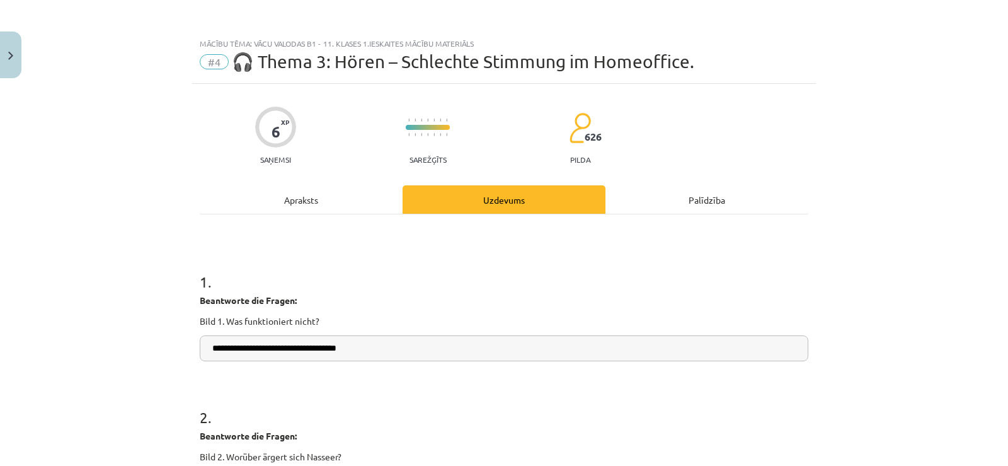
drag, startPoint x: 322, startPoint y: 214, endPoint x: 320, endPoint y: 202, distance: 12.1
click at [320, 200] on div "Apraksts" at bounding box center [301, 199] width 203 height 28
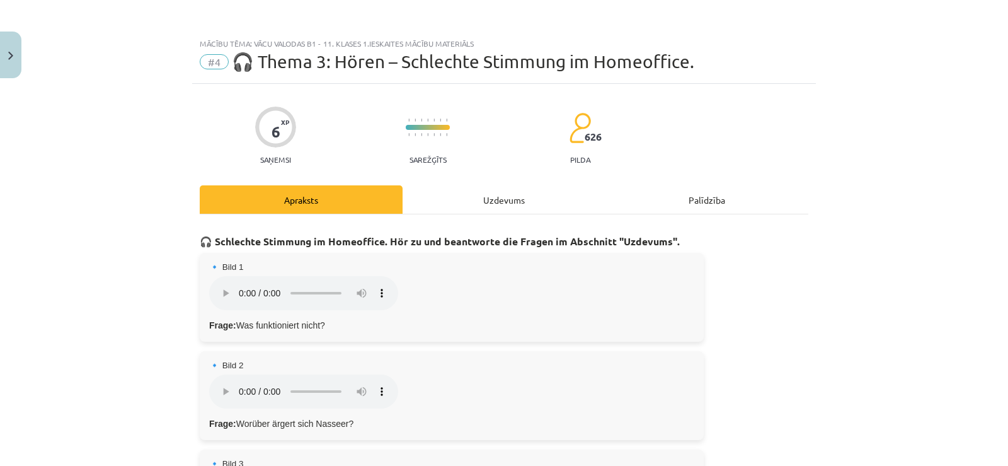
click at [483, 202] on div "Uzdevums" at bounding box center [504, 199] width 203 height 28
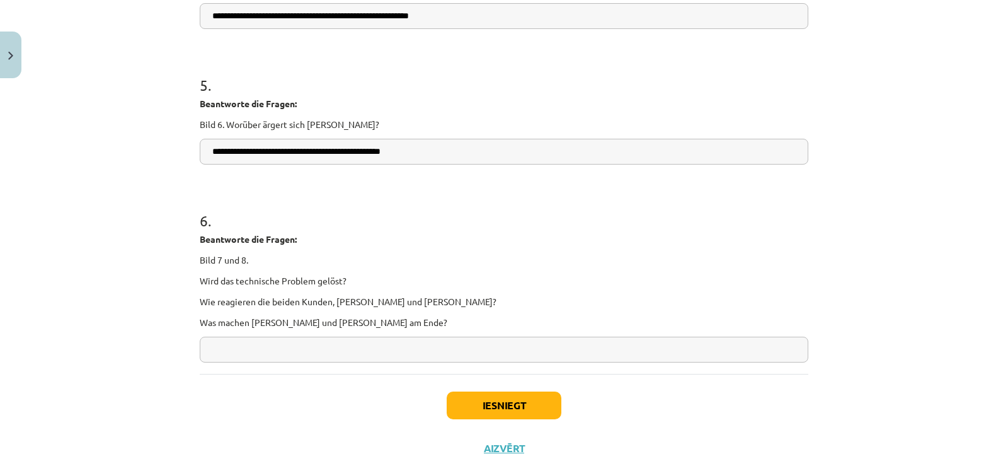
scroll to position [774, 0]
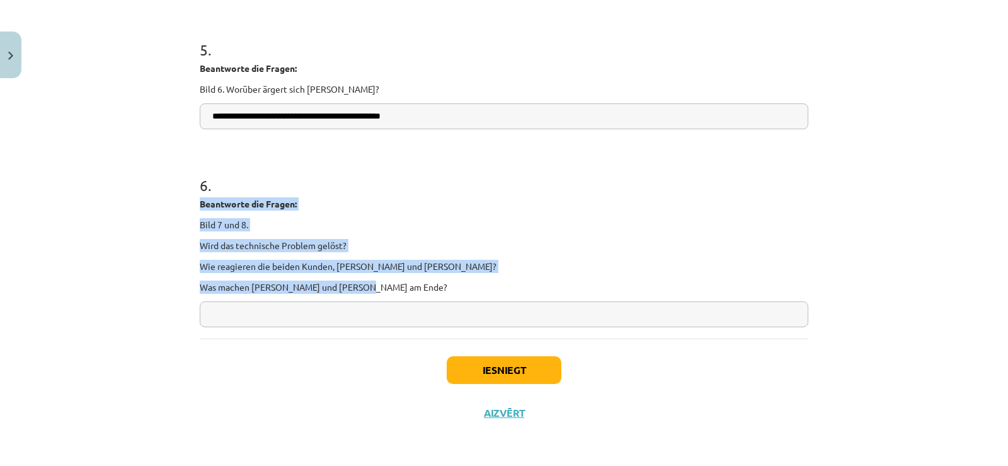
drag, startPoint x: 183, startPoint y: 201, endPoint x: 394, endPoint y: 292, distance: 230.1
click at [394, 292] on div "**********" at bounding box center [504, 233] width 1008 height 466
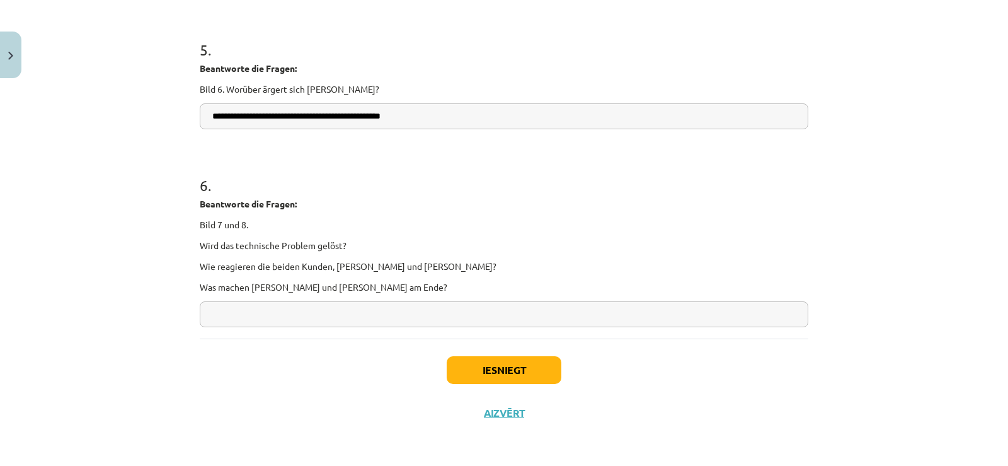
click at [263, 308] on input "text" at bounding box center [504, 314] width 609 height 26
paste input "**********"
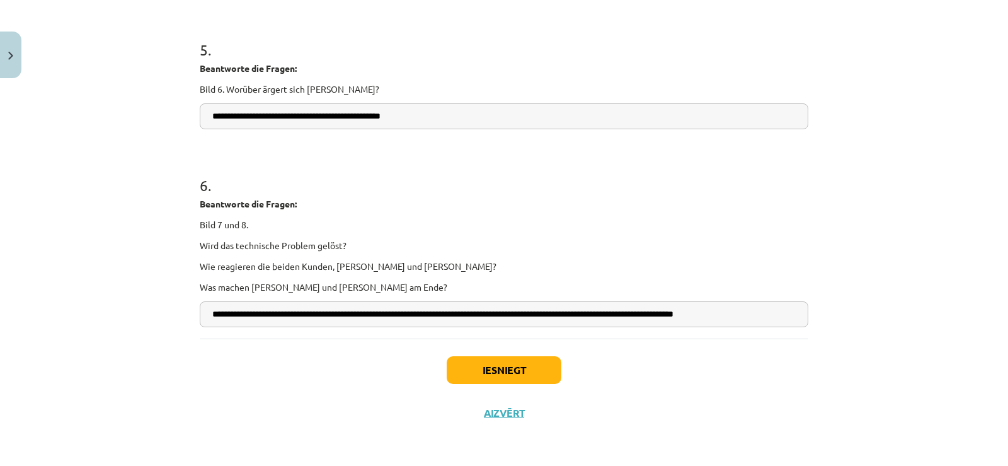
scroll to position [0, 0]
type input "**********"
click at [497, 368] on button "Iesniegt" at bounding box center [504, 370] width 115 height 28
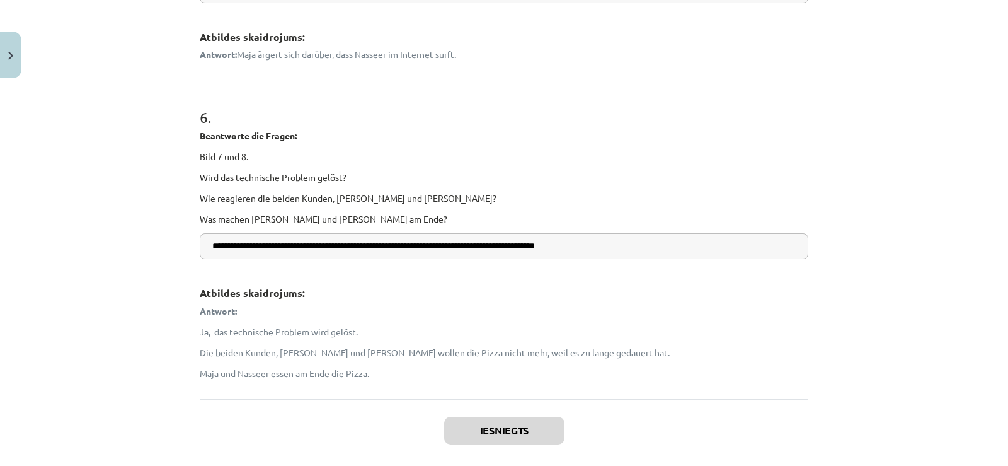
scroll to position [1235, 0]
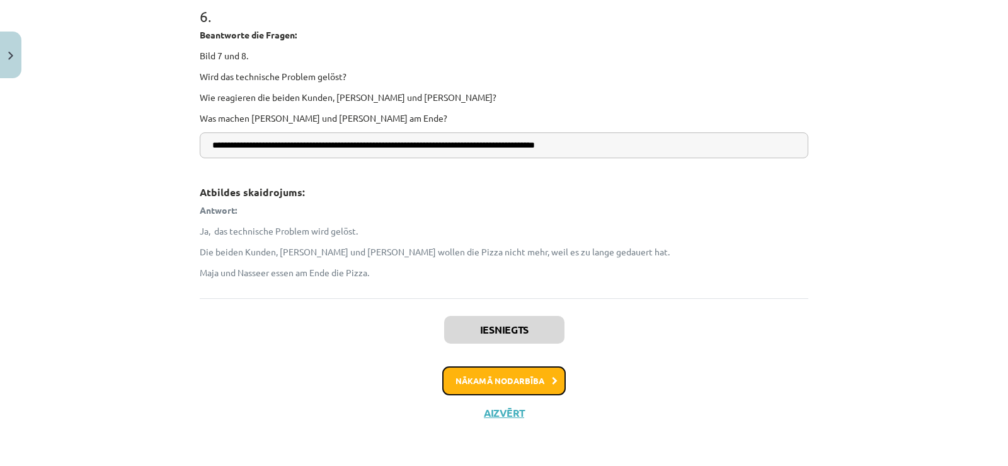
click at [479, 376] on button "Nākamā nodarbība" at bounding box center [504, 380] width 124 height 29
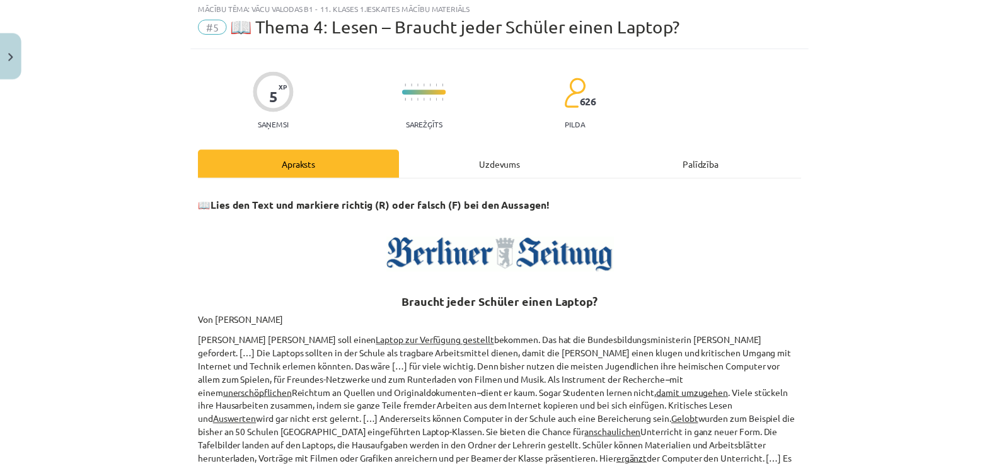
scroll to position [32, 0]
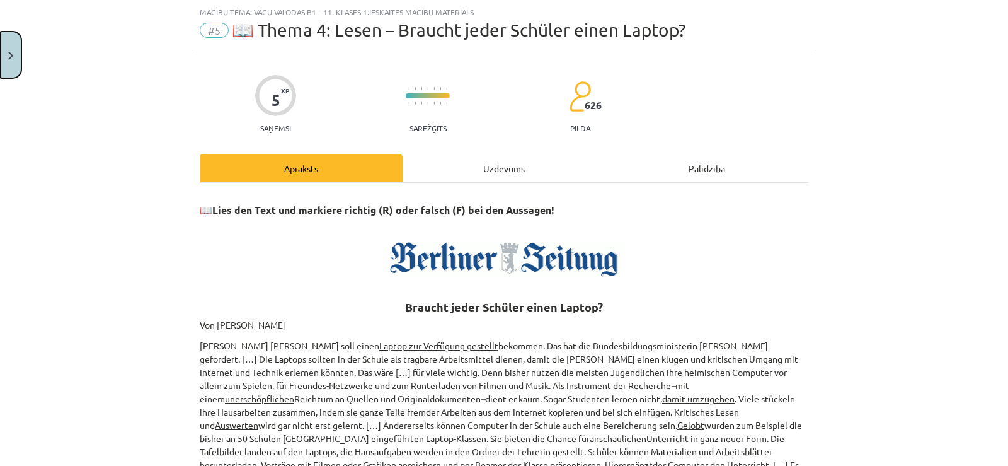
click at [3, 45] on button "Close" at bounding box center [10, 55] width 21 height 47
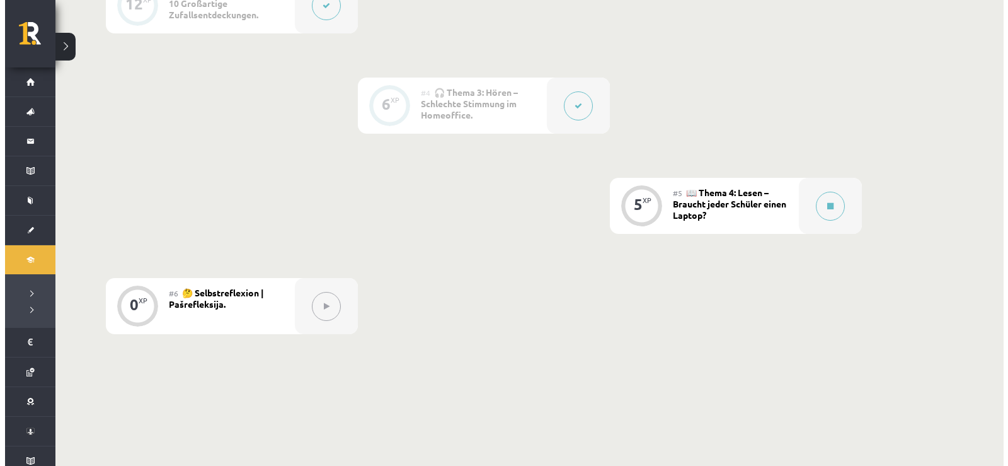
scroll to position [667, 0]
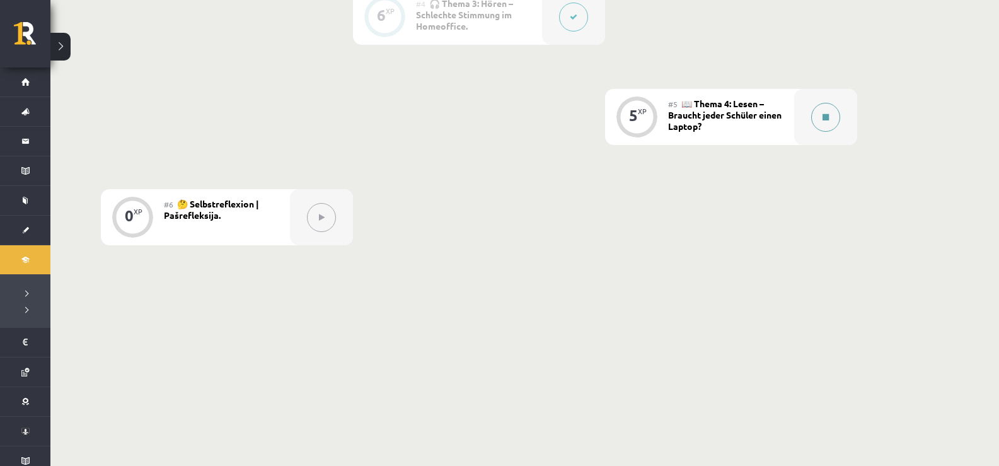
click at [833, 121] on button at bounding box center [825, 117] width 29 height 29
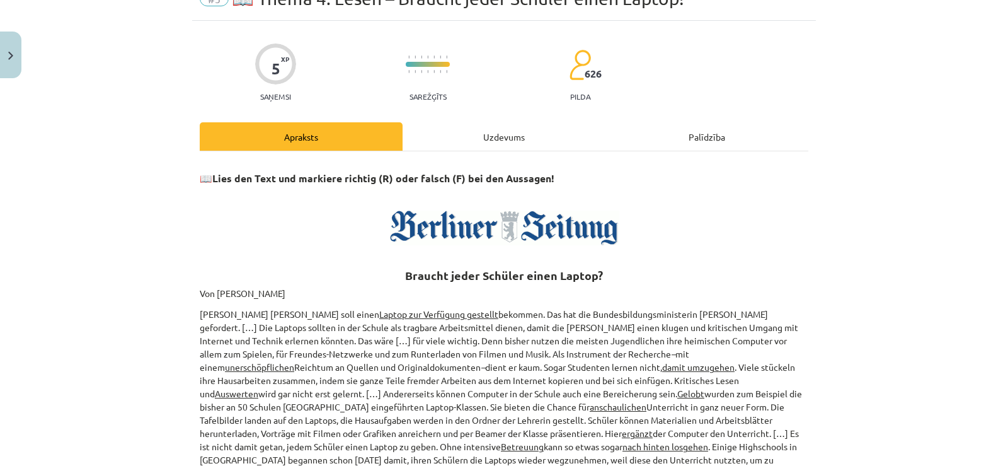
drag, startPoint x: 495, startPoint y: 113, endPoint x: 497, endPoint y: 139, distance: 25.3
click at [497, 124] on div "5 XP Saņemsi Sarežģīts 626 pilda Apraksts Uzdevums Palīdzība 📖 Lies den Text un…" at bounding box center [504, 314] width 624 height 587
click at [497, 139] on div "Uzdevums" at bounding box center [504, 136] width 203 height 28
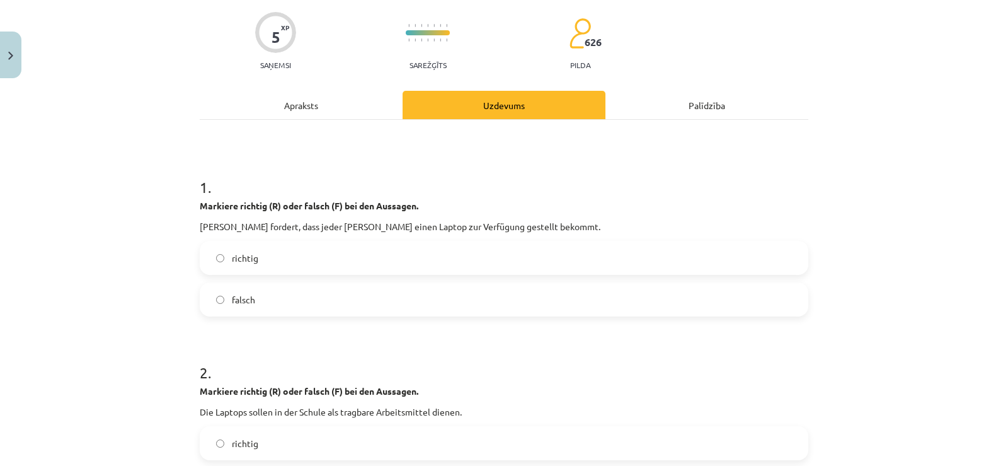
click at [305, 108] on div "Apraksts" at bounding box center [301, 105] width 203 height 28
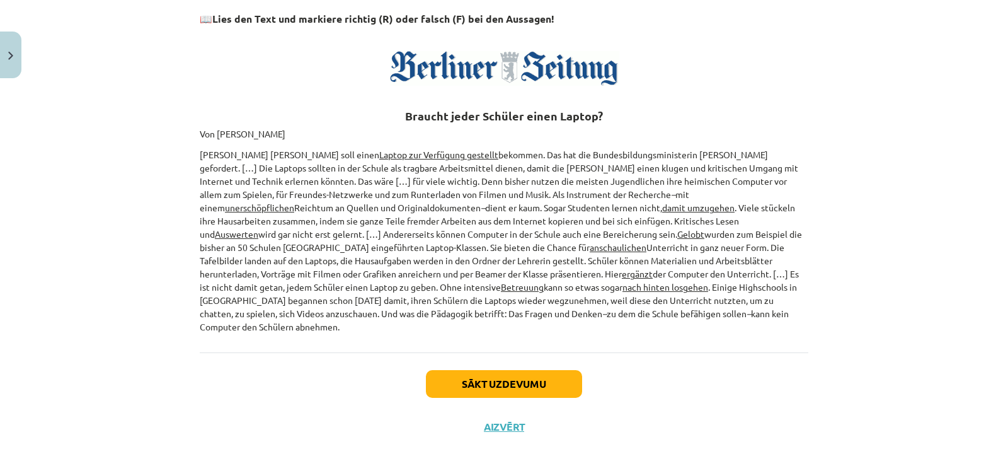
scroll to position [159, 0]
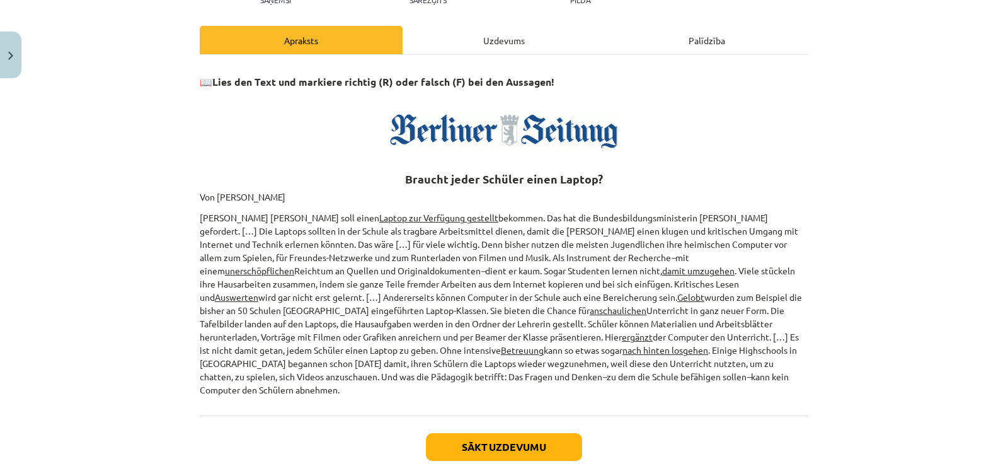
click at [524, 30] on div "Uzdevums" at bounding box center [504, 40] width 203 height 28
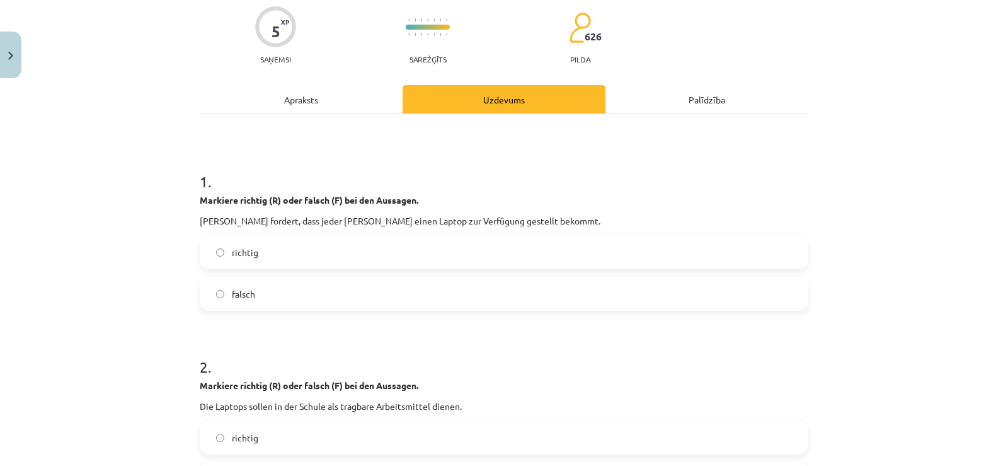
scroll to position [95, 0]
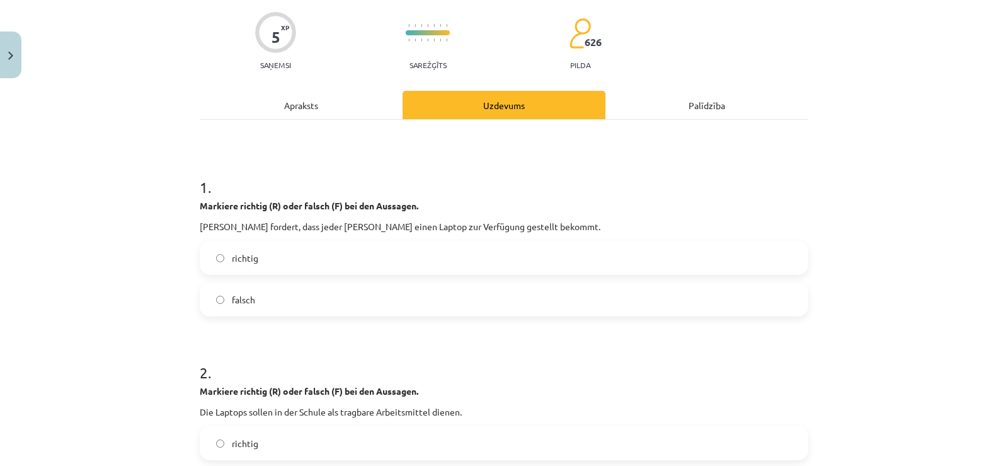
click at [227, 266] on label "richtig" at bounding box center [504, 258] width 606 height 32
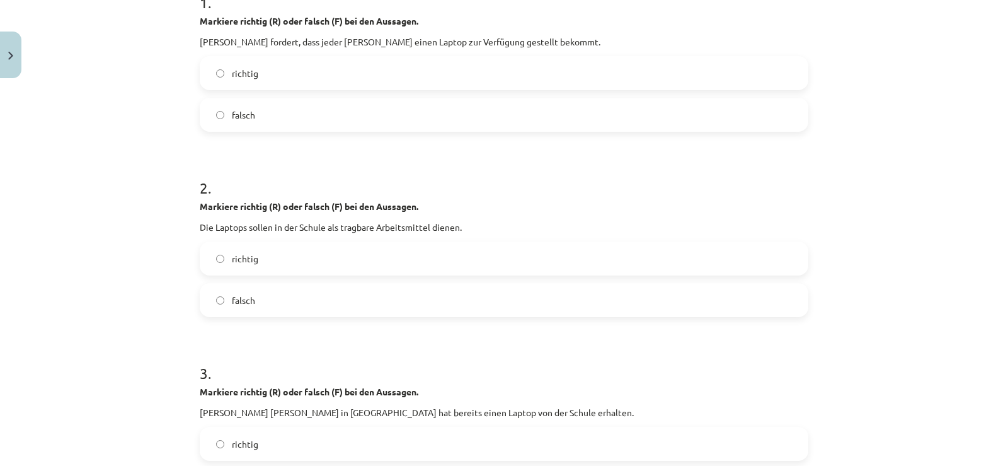
scroll to position [284, 0]
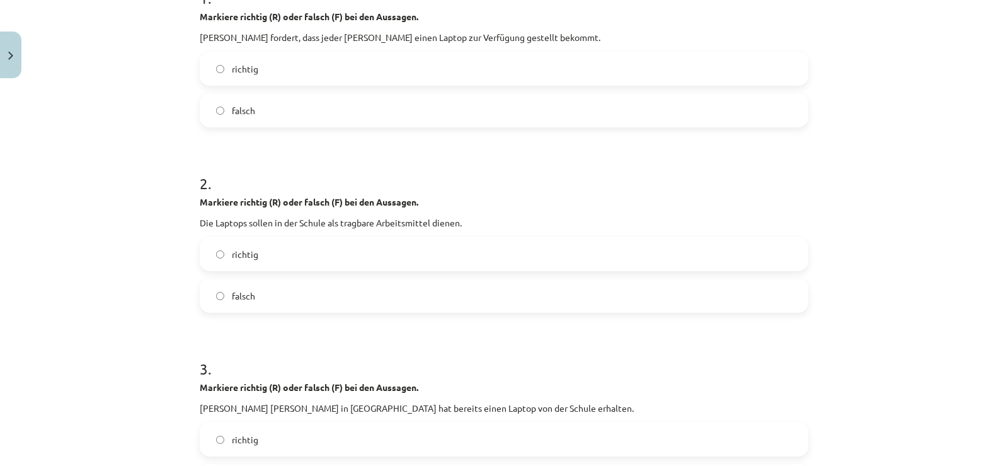
click at [228, 261] on label "richtig" at bounding box center [504, 254] width 606 height 32
click at [245, 291] on span "falsch" at bounding box center [243, 295] width 23 height 13
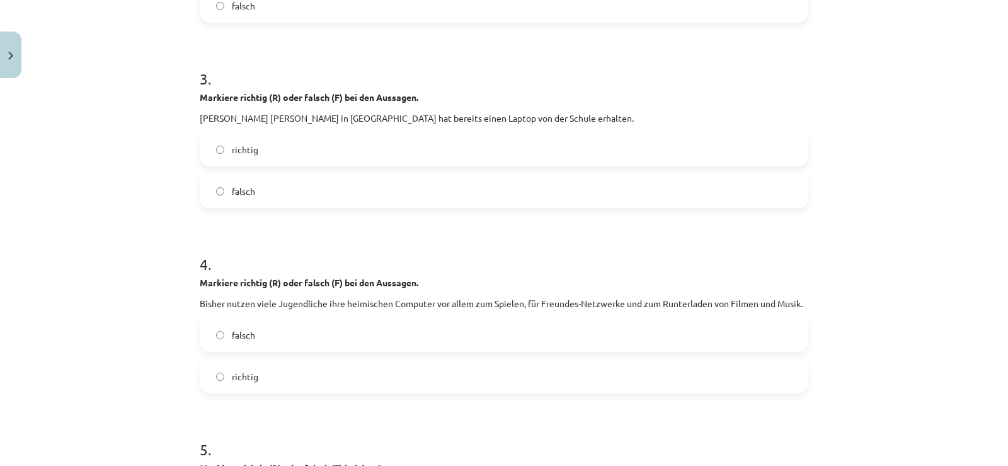
scroll to position [599, 0]
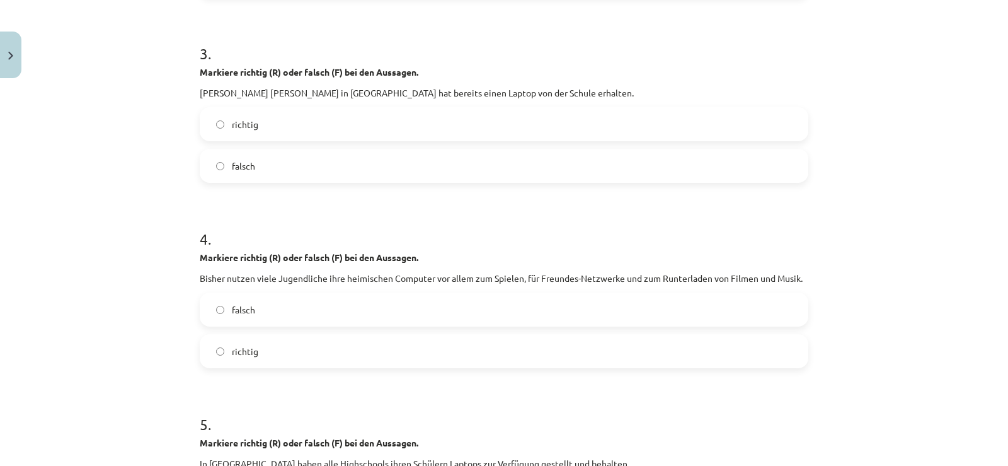
drag, startPoint x: 240, startPoint y: 125, endPoint x: 243, endPoint y: 133, distance: 8.8
click at [241, 126] on span "richtig" at bounding box center [245, 124] width 26 height 13
click at [268, 342] on label "richtig" at bounding box center [504, 351] width 606 height 32
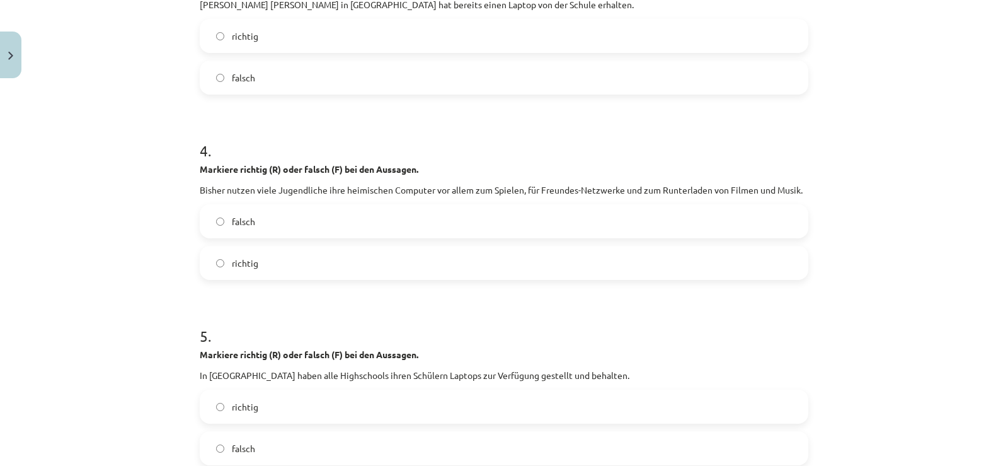
scroll to position [788, 0]
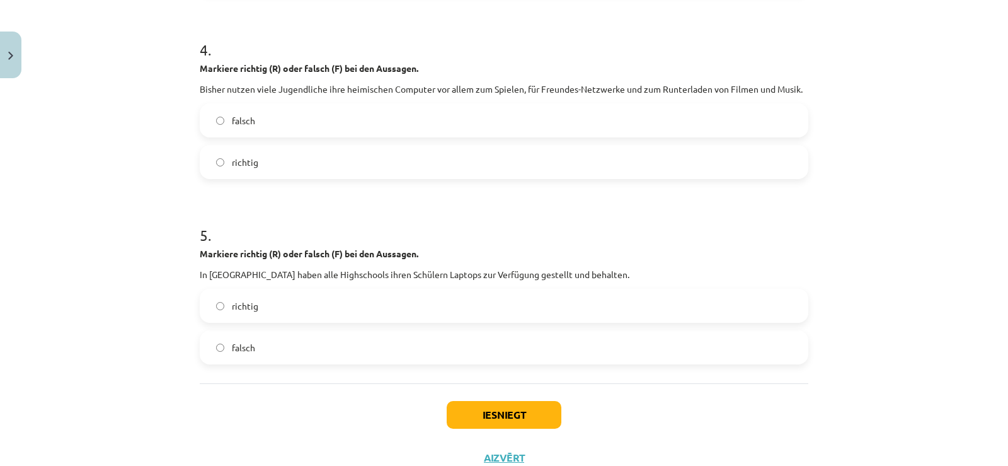
click at [274, 342] on label "falsch" at bounding box center [504, 348] width 606 height 32
click at [487, 398] on div "Iesniegt Aizvērt" at bounding box center [504, 427] width 609 height 88
click at [490, 412] on button "Iesniegt" at bounding box center [504, 415] width 115 height 28
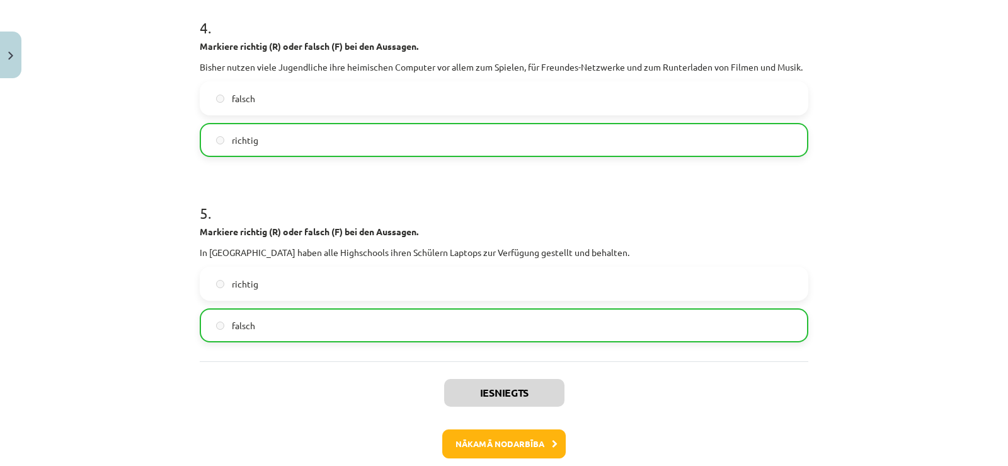
scroll to position [873, 0]
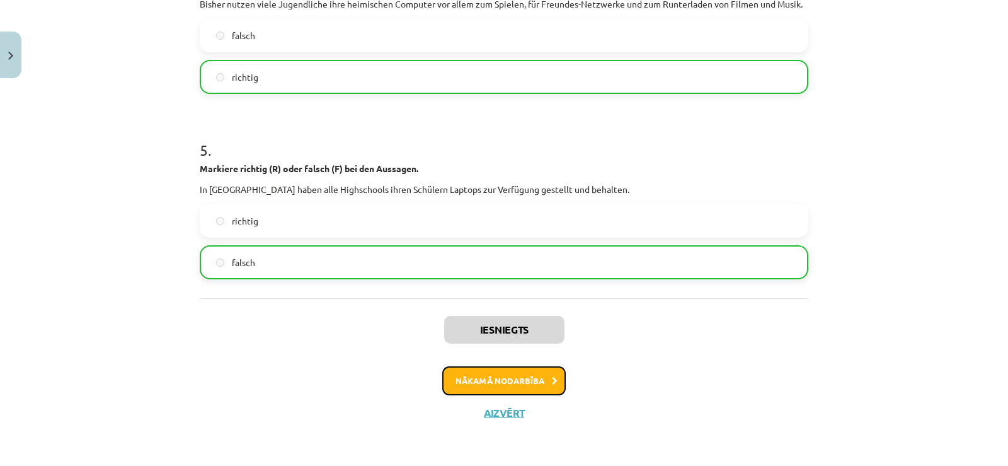
click at [504, 390] on button "Nākamā nodarbība" at bounding box center [504, 380] width 124 height 29
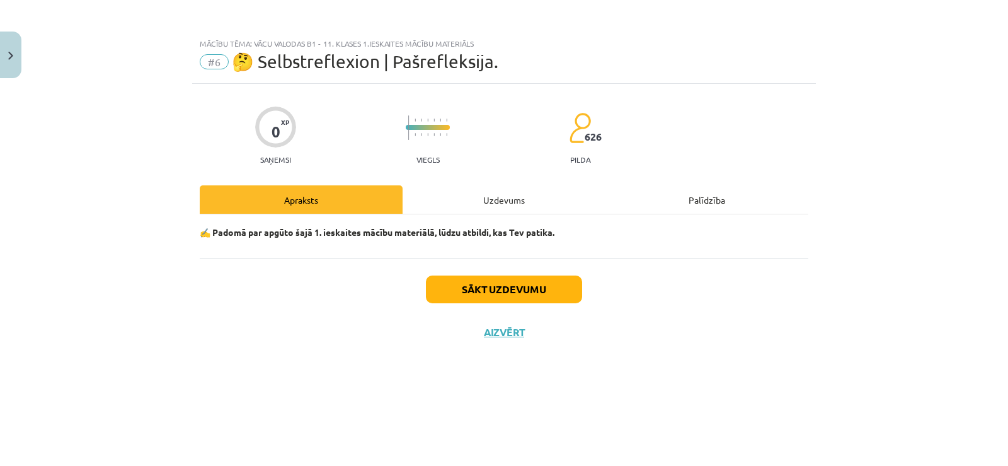
scroll to position [0, 0]
click at [510, 205] on div "Uzdevums" at bounding box center [504, 199] width 203 height 28
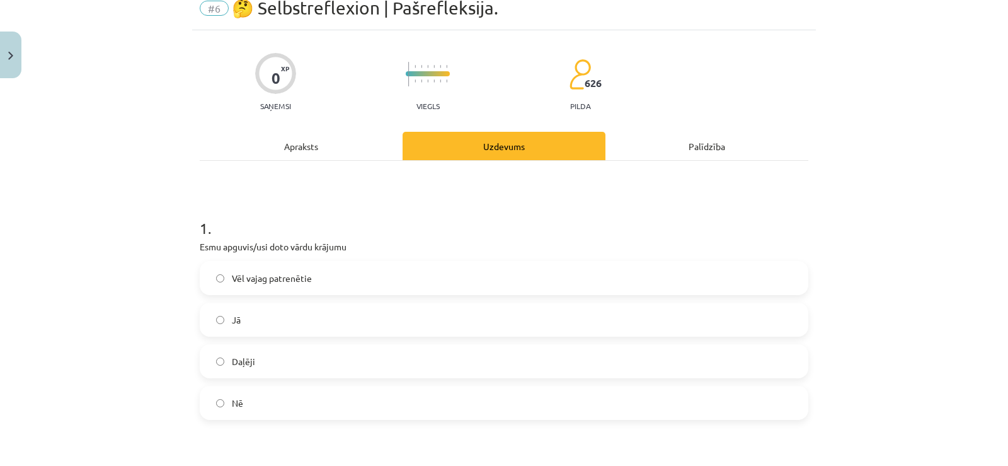
scroll to position [126, 0]
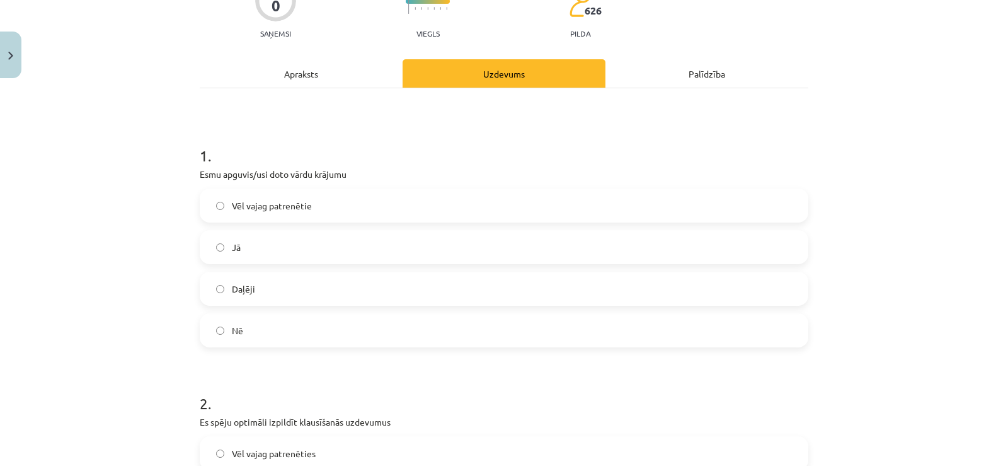
click at [269, 213] on label "Vēl vajag patrenētie" at bounding box center [504, 206] width 606 height 32
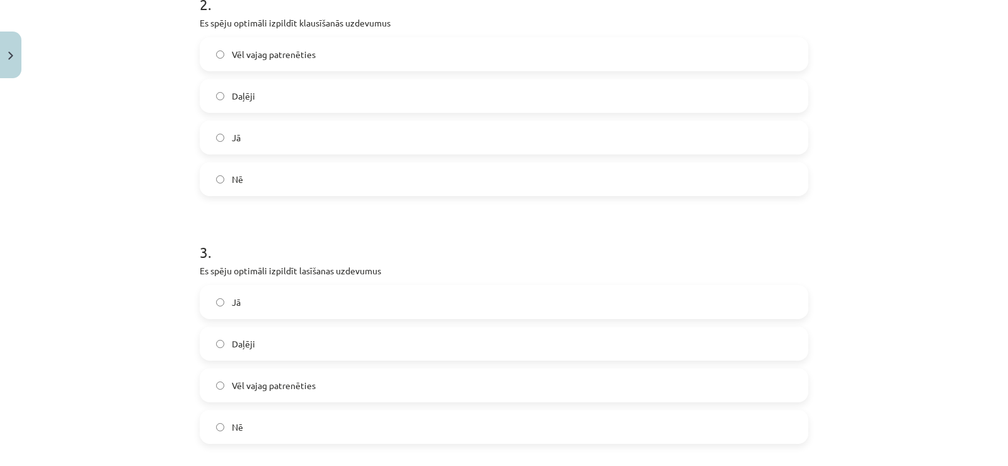
scroll to position [504, 0]
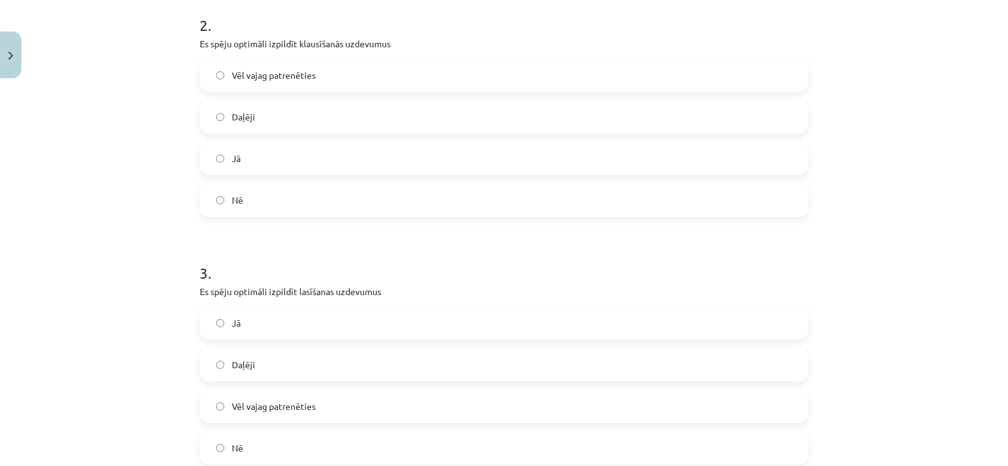
click at [257, 120] on label "Daļēji" at bounding box center [504, 117] width 606 height 32
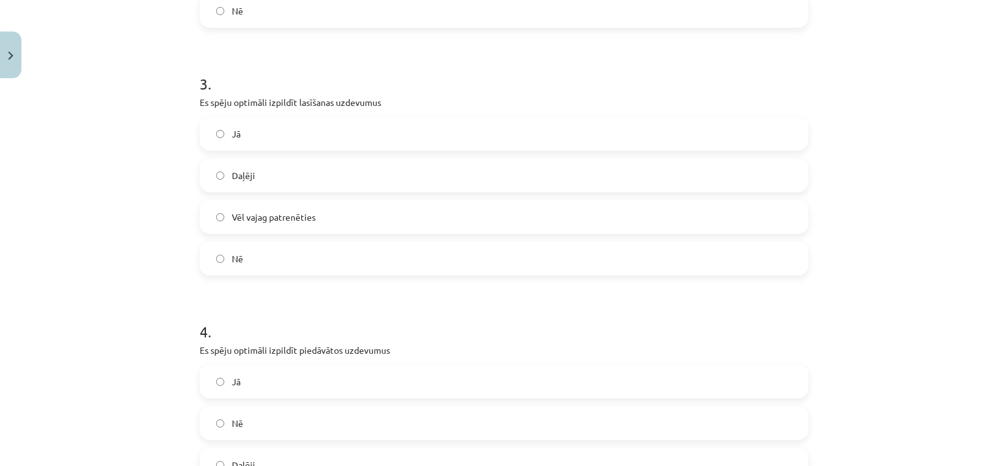
click at [294, 222] on span "Vēl vajag patrenēties" at bounding box center [274, 216] width 84 height 13
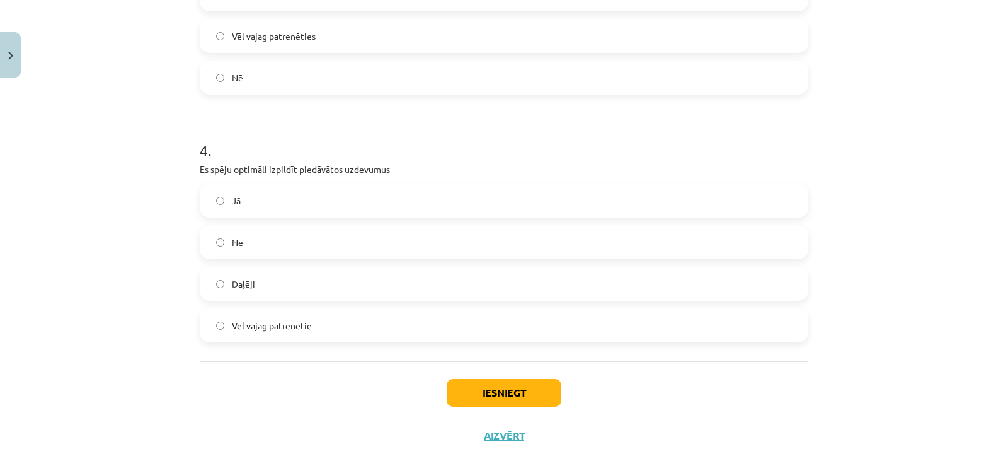
scroll to position [897, 0]
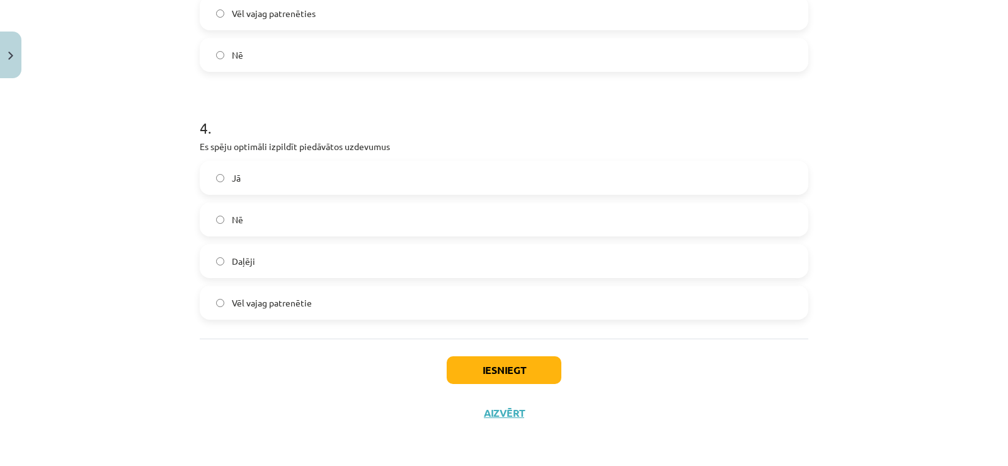
click at [296, 301] on span "Vēl vajag patrenētie" at bounding box center [272, 302] width 80 height 13
click at [498, 368] on button "Iesniegt" at bounding box center [504, 370] width 115 height 28
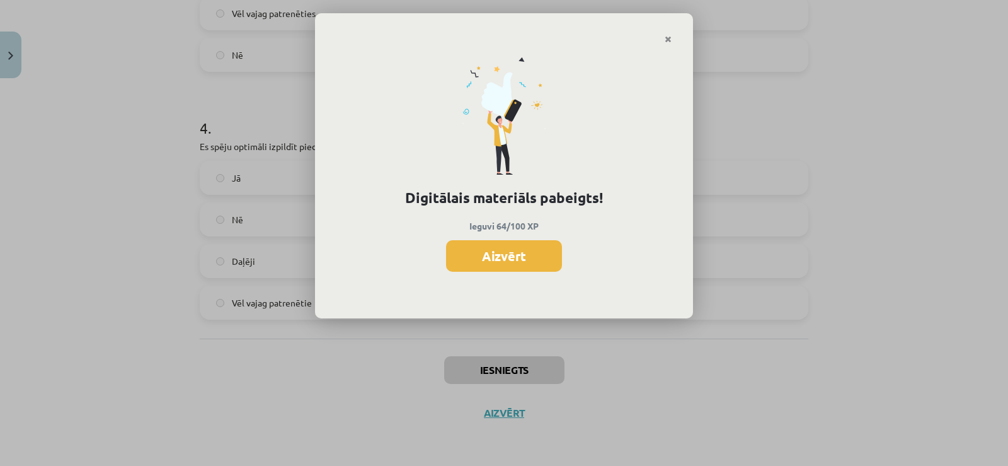
scroll to position [666, 0]
click at [530, 257] on button "Aizvērt" at bounding box center [504, 256] width 116 height 32
